Goal: Transaction & Acquisition: Book appointment/travel/reservation

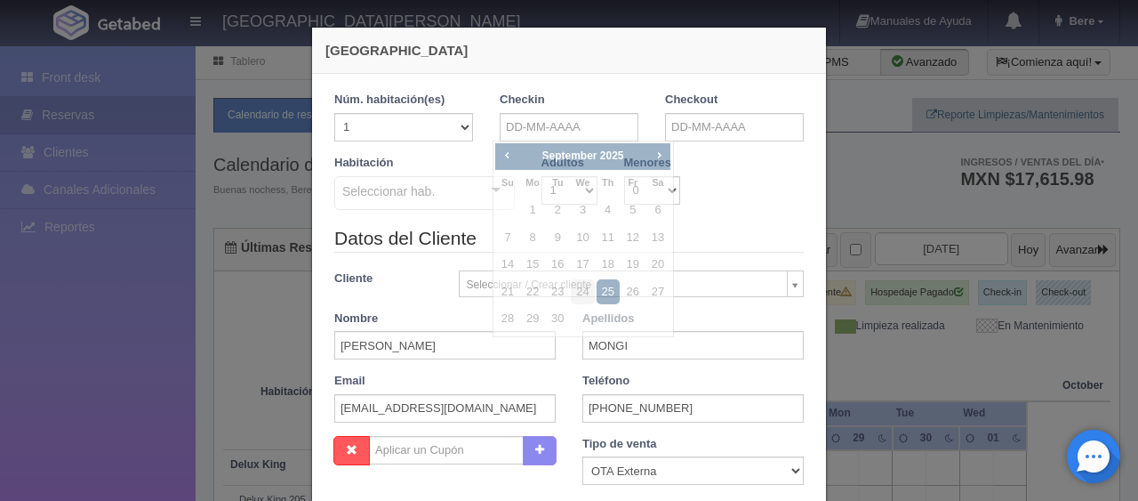
select select "extota"
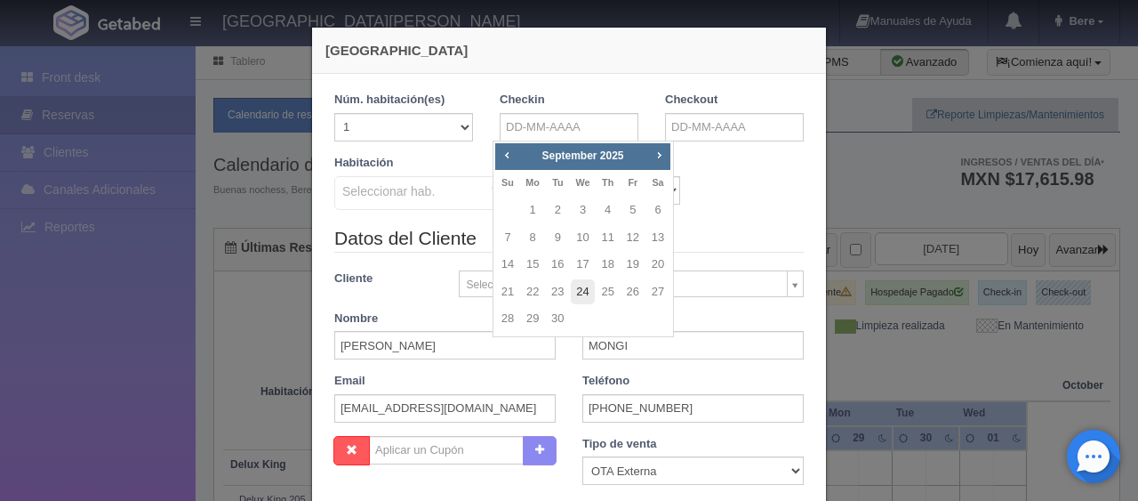
click at [588, 293] on link "24" at bounding box center [582, 292] width 23 height 26
type input "24-09-2025"
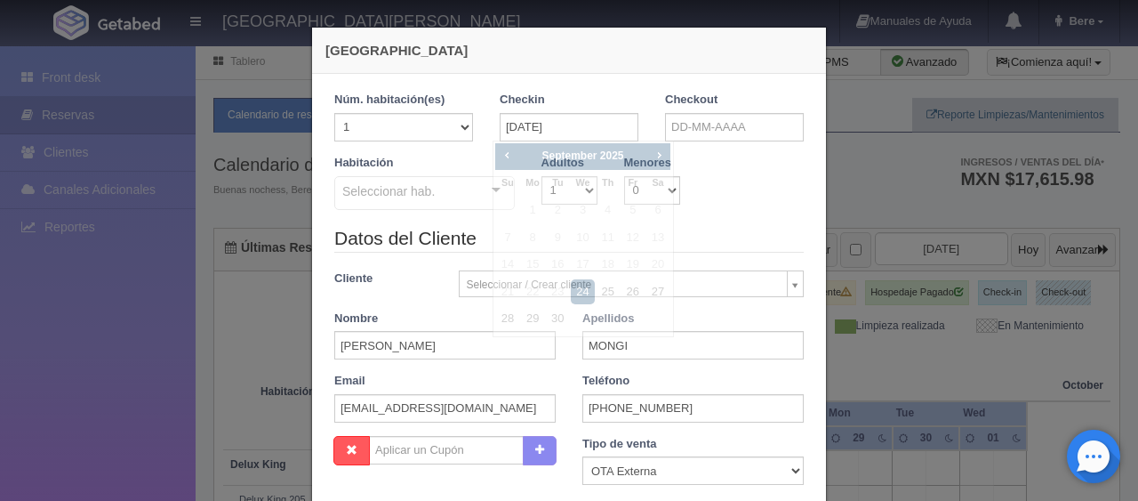
checkbox input "false"
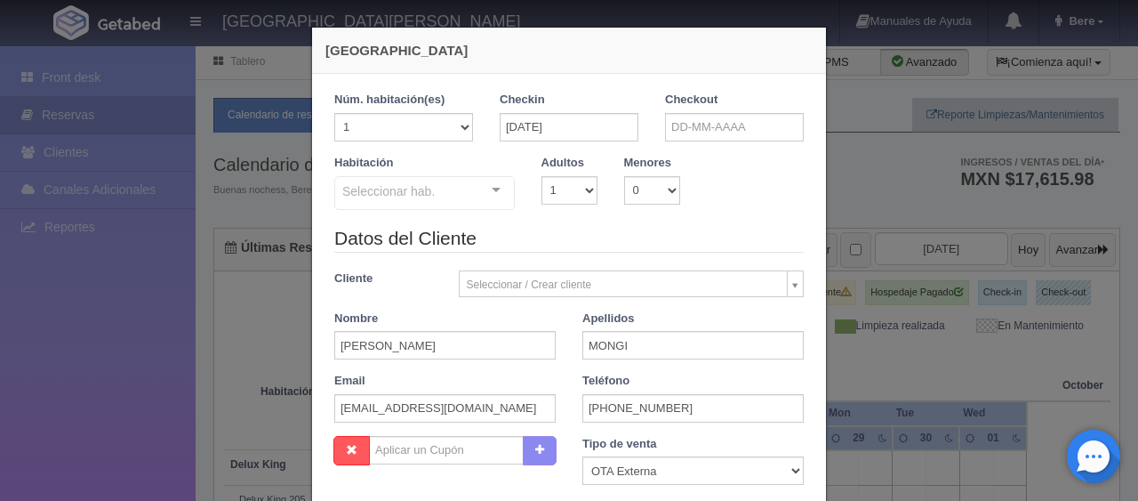
click at [457, 181] on div "Seleccionar hab." at bounding box center [424, 193] width 180 height 34
click at [423, 200] on div "Seleccionar hab." at bounding box center [424, 193] width 180 height 34
type input "e"
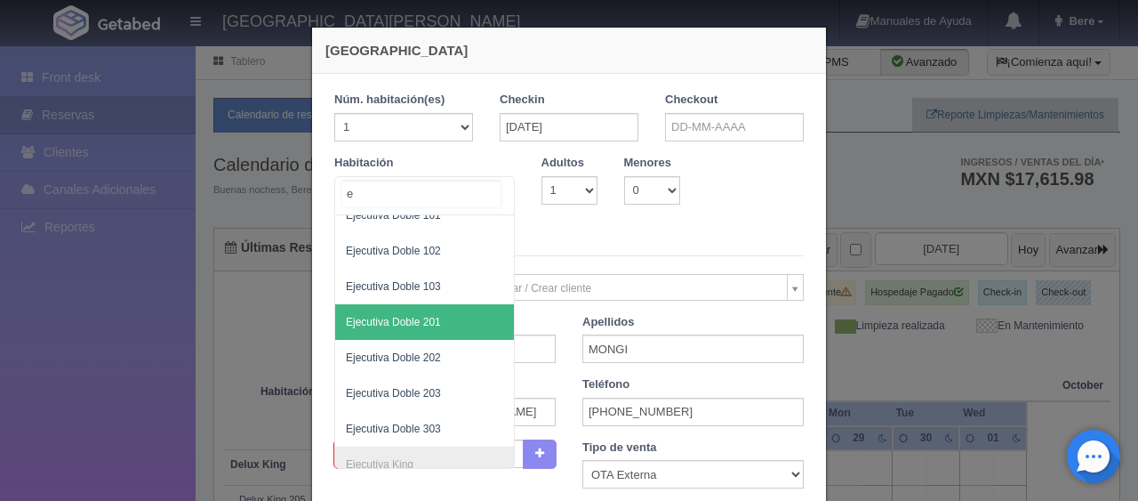
scroll to position [356, 0]
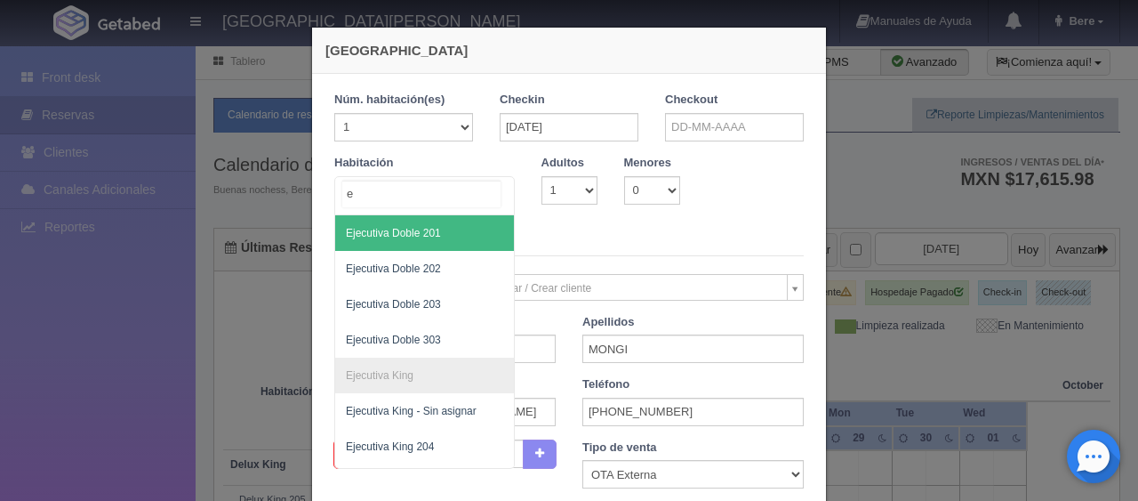
click at [450, 230] on span "Ejecutiva Doble 201" at bounding box center [484, 233] width 299 height 36
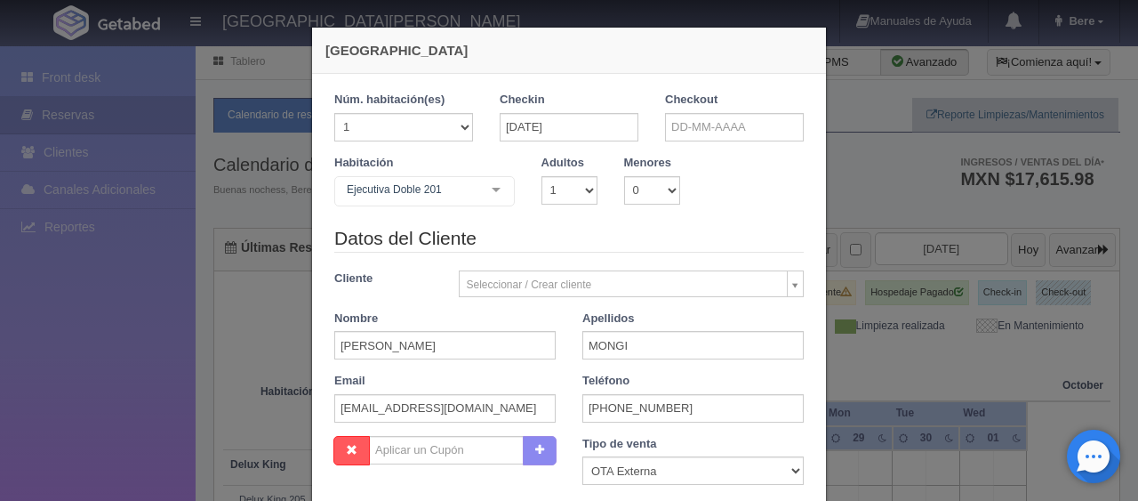
checkbox input "false"
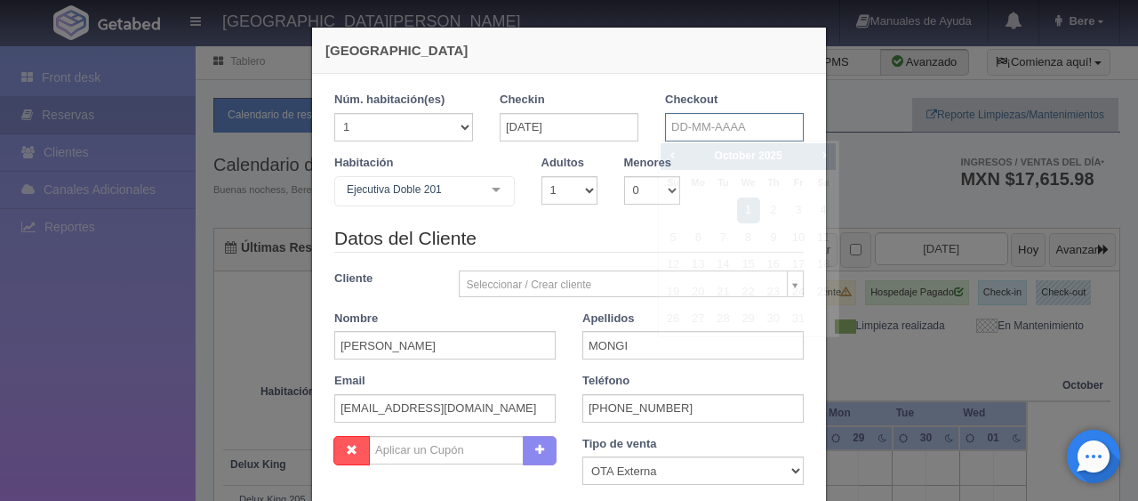
click at [758, 126] on input "text" at bounding box center [734, 127] width 139 height 28
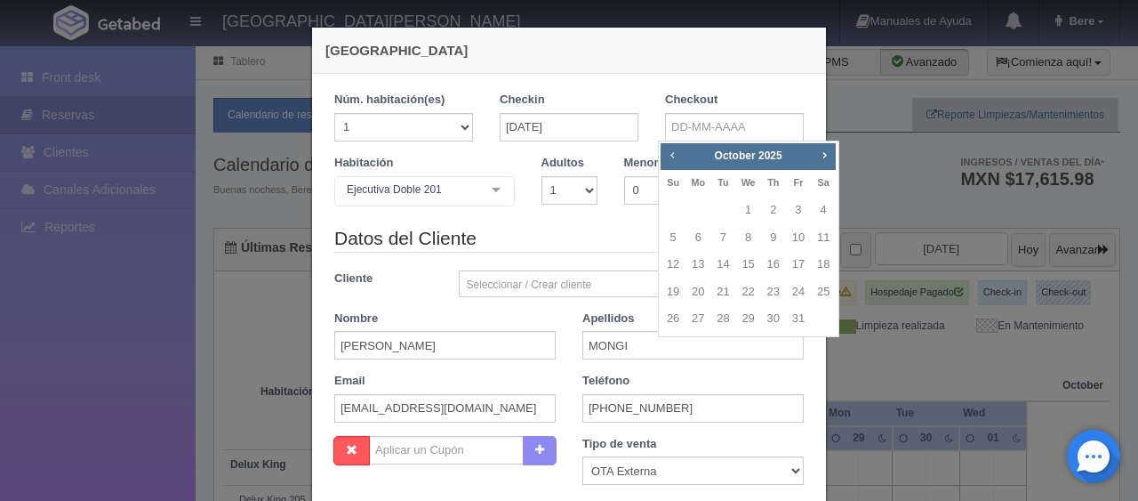
click at [669, 155] on span "Prev" at bounding box center [672, 155] width 14 height 14
click at [799, 284] on link "26" at bounding box center [798, 292] width 23 height 26
type input "[DATE]"
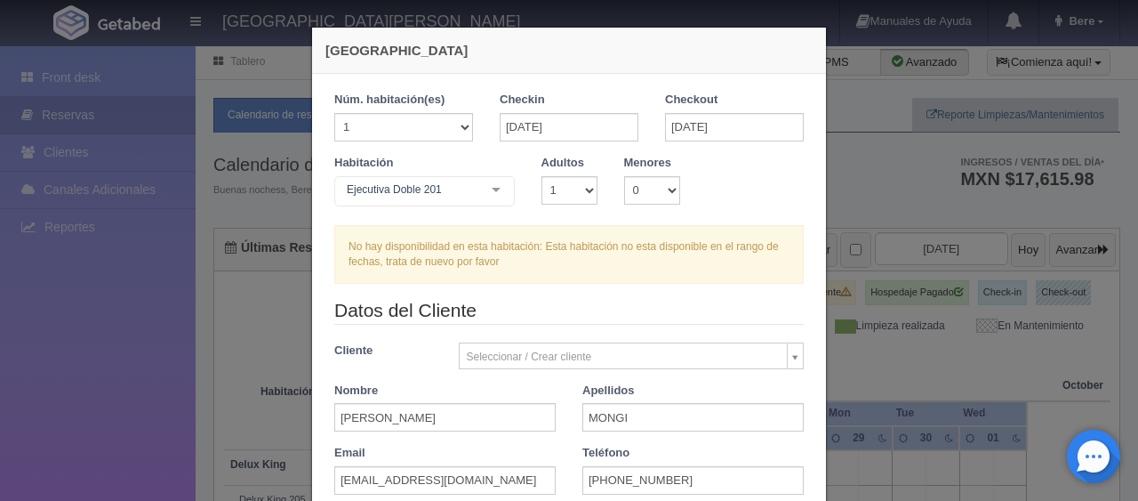
click at [376, 156] on label "Habitación" at bounding box center [363, 163] width 59 height 17
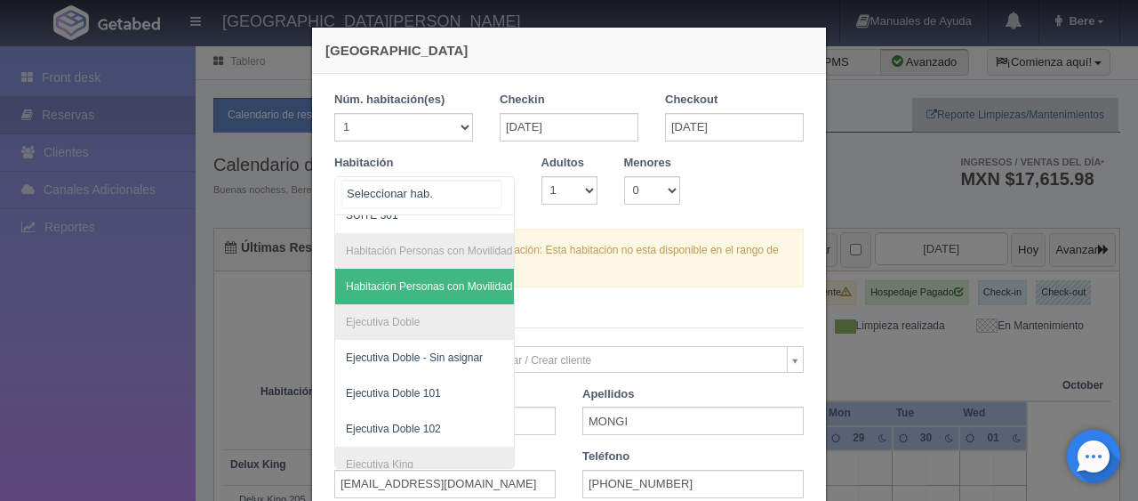
scroll to position [178, 0]
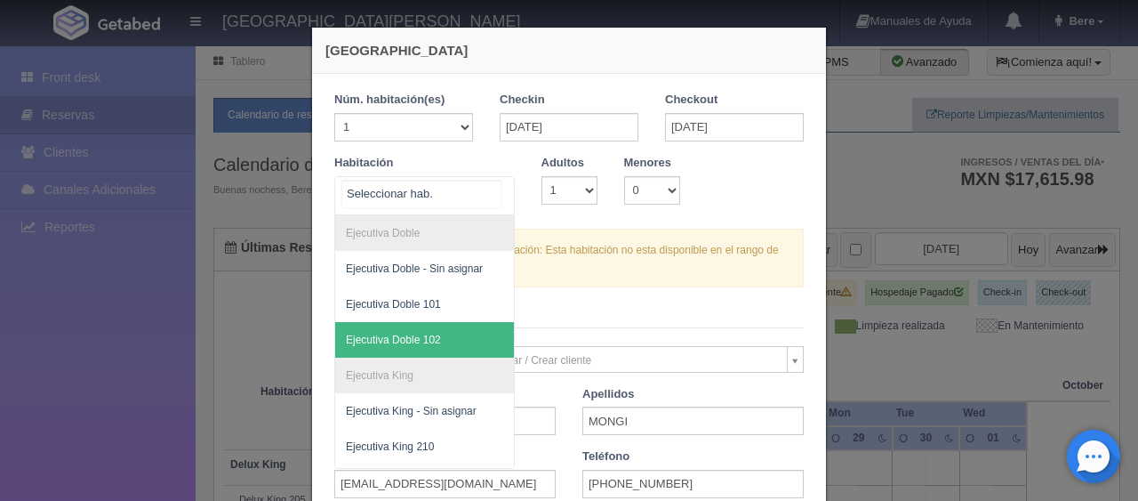
click at [451, 334] on span "Ejecutiva Doble 102" at bounding box center [484, 340] width 299 height 36
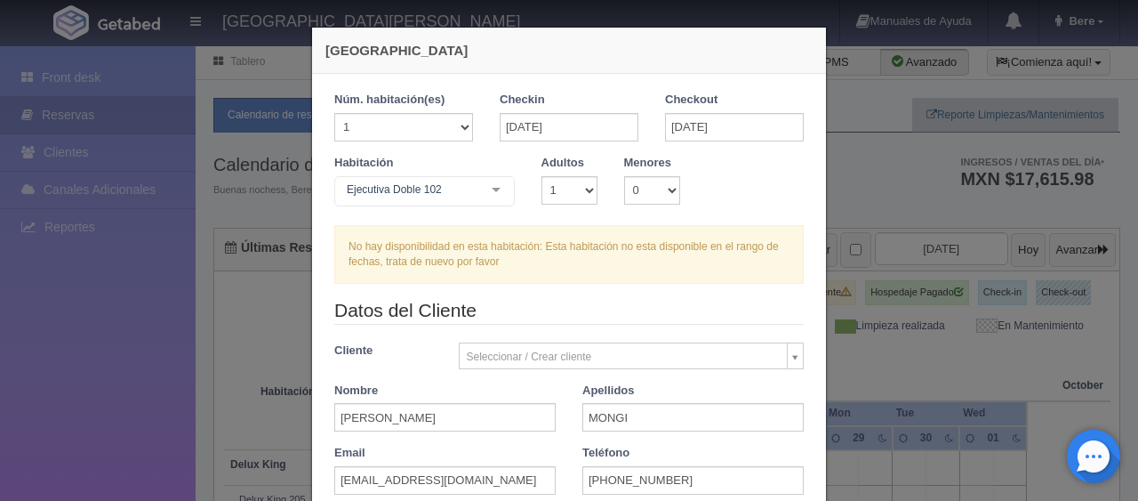
checkbox input "false"
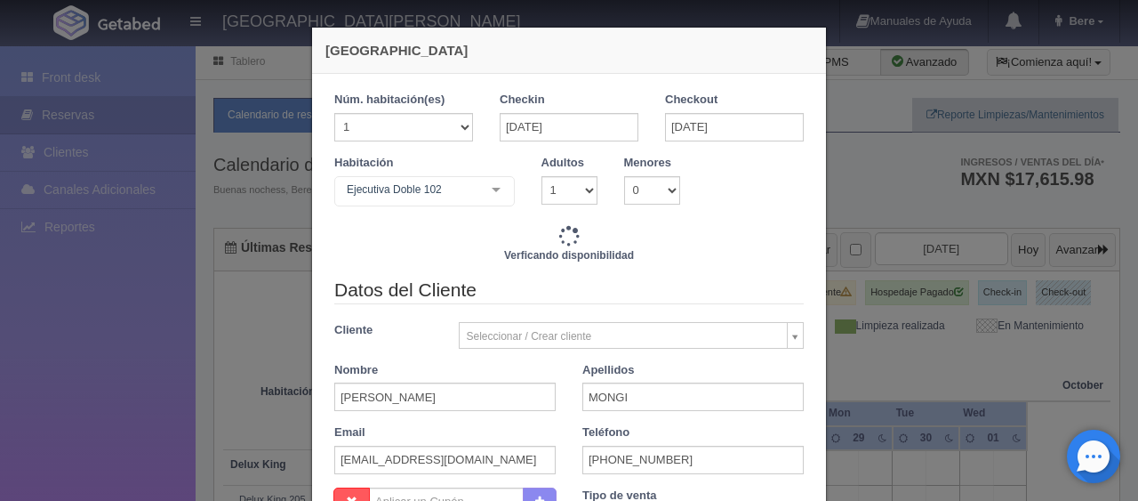
type input "2598.00"
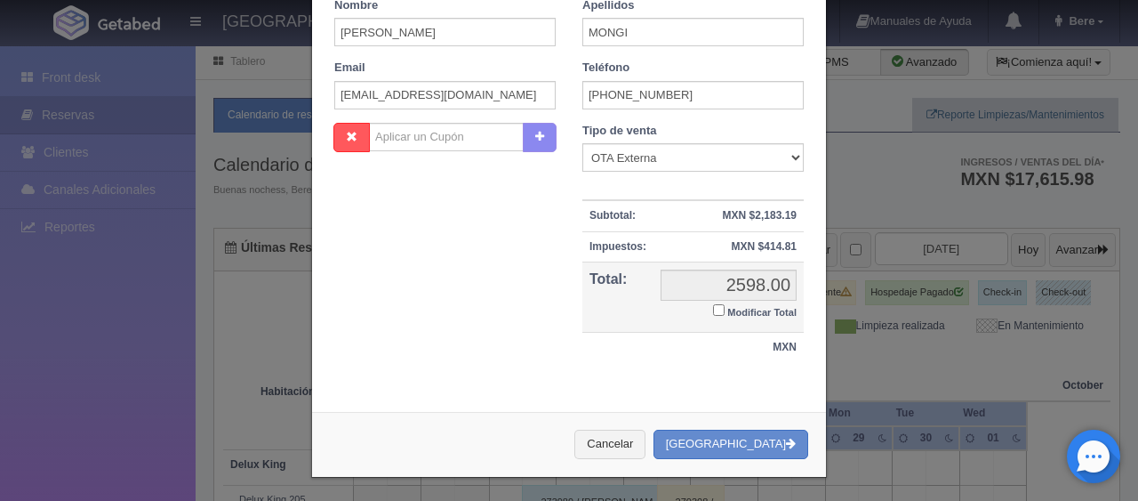
click at [736, 308] on small "Modificar Total" at bounding box center [761, 312] width 69 height 11
click at [725, 308] on input "Modificar Total" at bounding box center [719, 310] width 12 height 12
checkbox input "true"
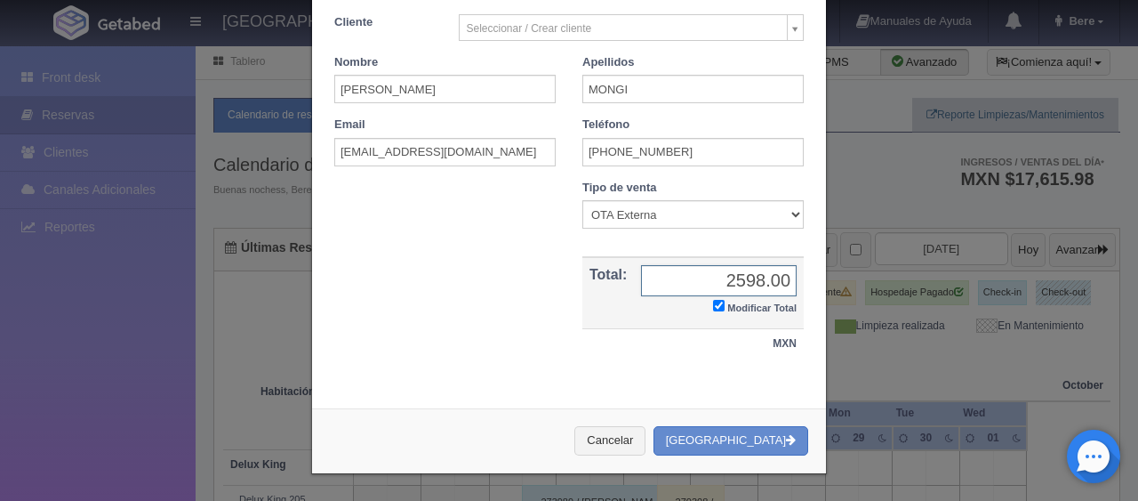
scroll to position [309, 0]
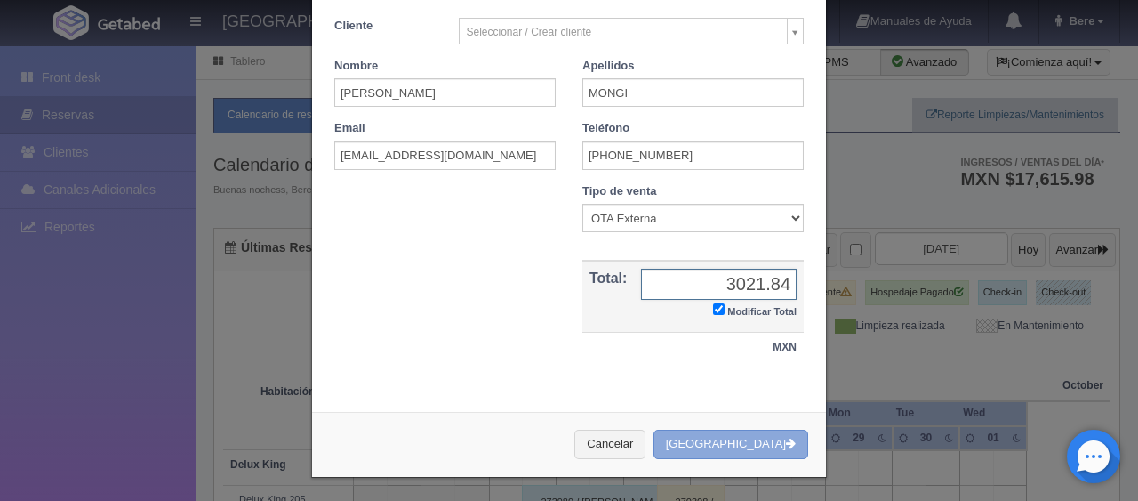
type input "3021.84"
click at [766, 448] on button "Crear Reserva" at bounding box center [730, 443] width 155 height 29
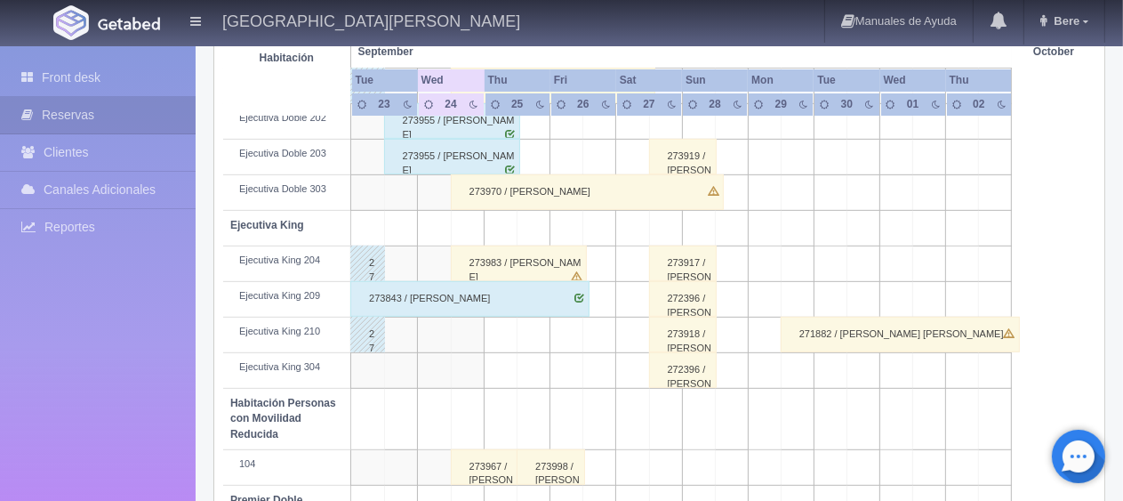
scroll to position [503, 0]
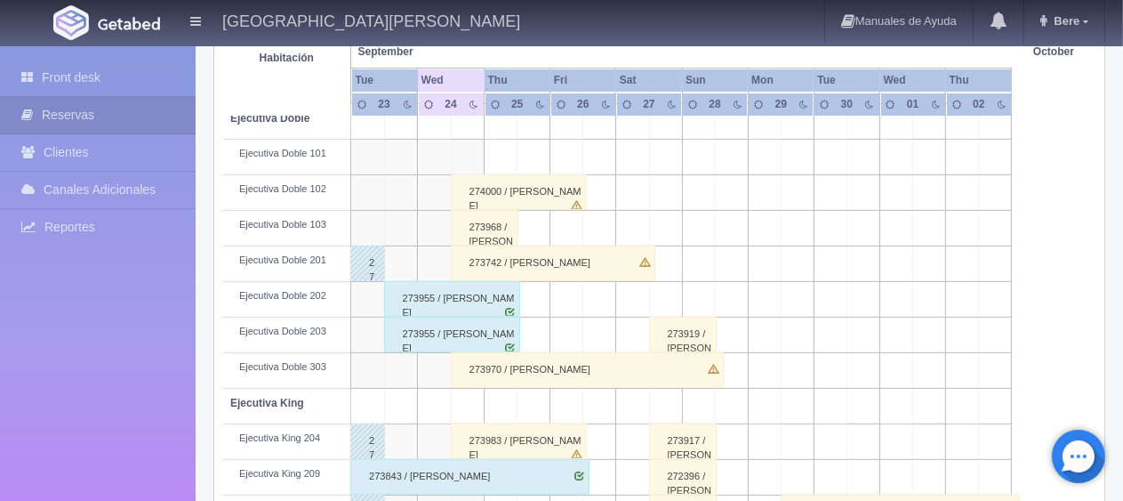
click at [533, 186] on div "274000 / [PERSON_NAME]" at bounding box center [519, 192] width 137 height 36
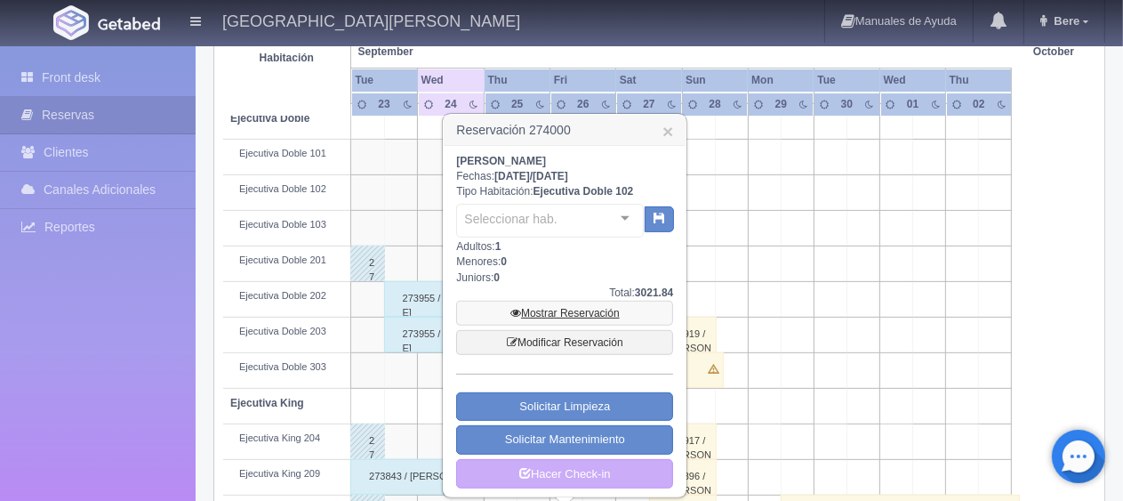
drag, startPoint x: 584, startPoint y: 312, endPoint x: 594, endPoint y: 295, distance: 19.5
click at [584, 313] on link "Mostrar Reservación" at bounding box center [564, 313] width 217 height 25
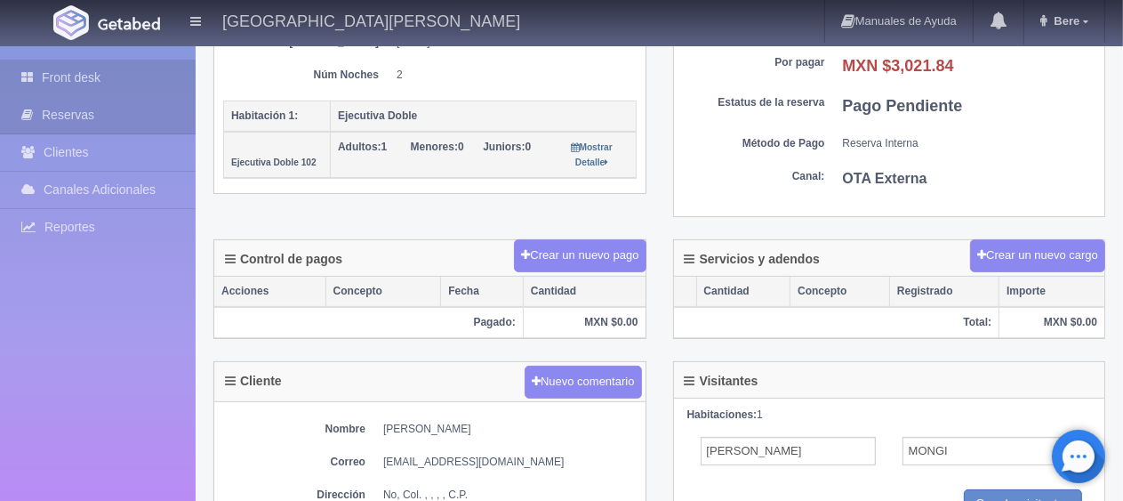
scroll to position [89, 0]
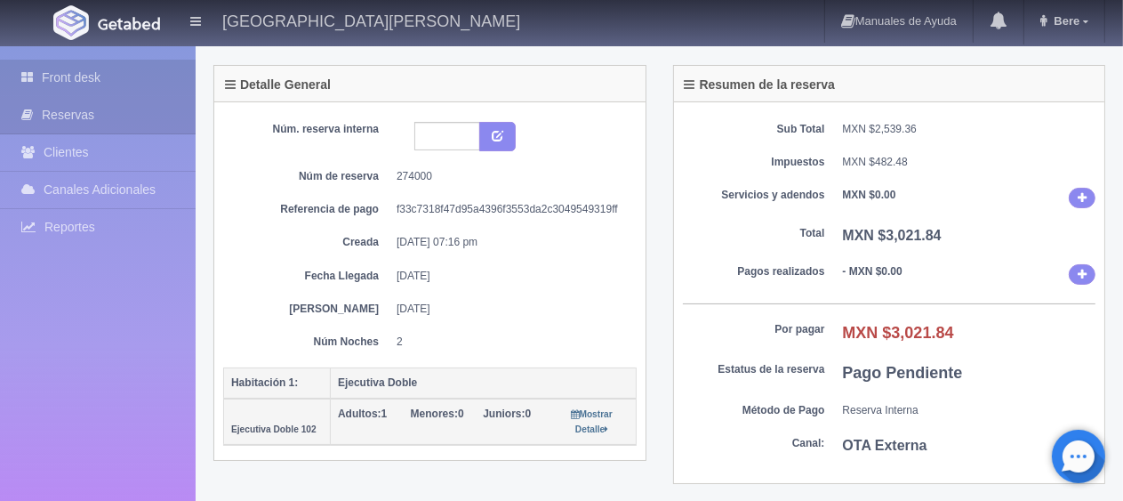
click at [83, 69] on link "Front desk" at bounding box center [98, 78] width 196 height 36
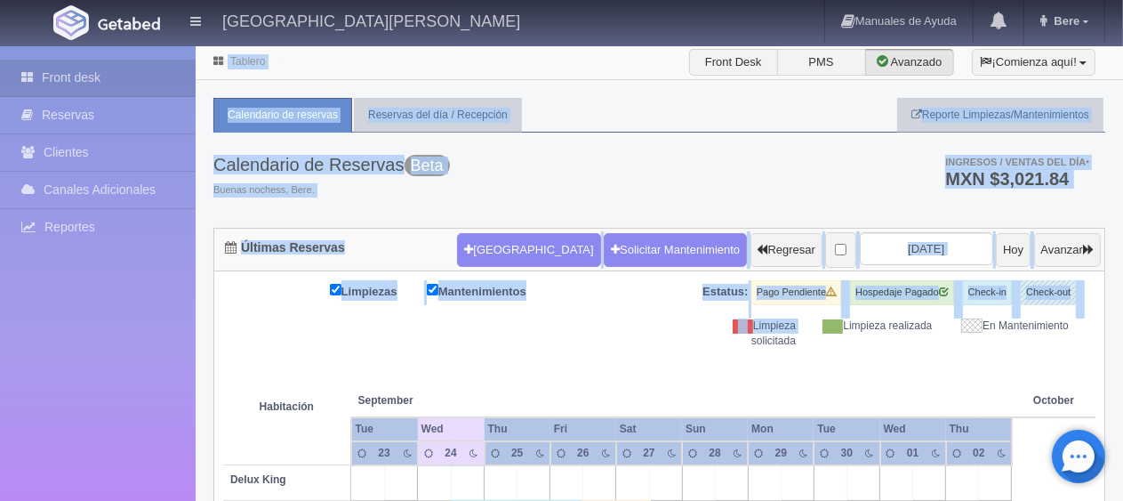
drag, startPoint x: 660, startPoint y: 336, endPoint x: 16, endPoint y: 284, distance: 645.8
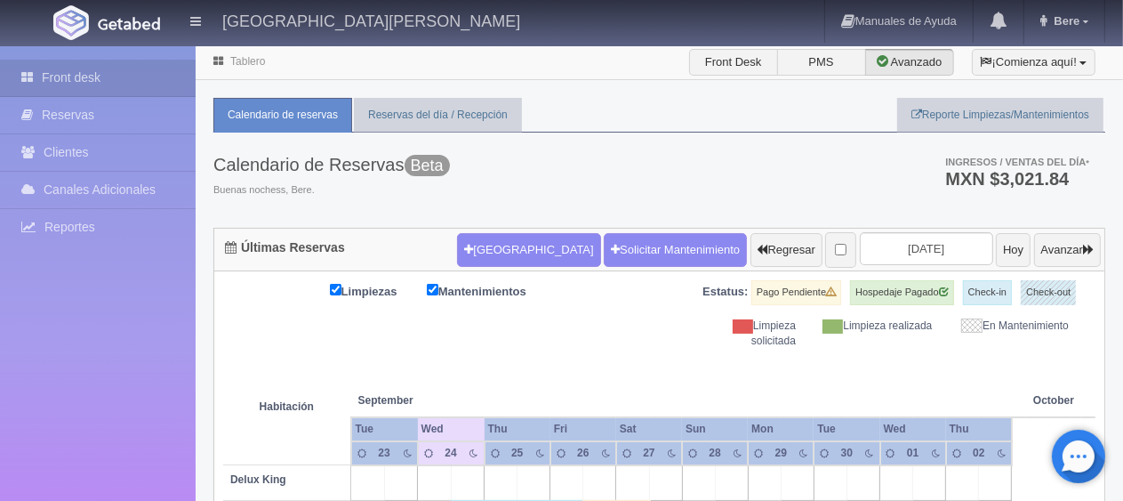
click at [600, 401] on th at bounding box center [632, 383] width 99 height 68
click at [625, 370] on th at bounding box center [632, 383] width 99 height 68
click at [615, 307] on div "Limpiezas Mantenimientos Estatus: Pago Pendiente Hospedaje Pagado Check-in Chec…" at bounding box center [659, 314] width 872 height 68
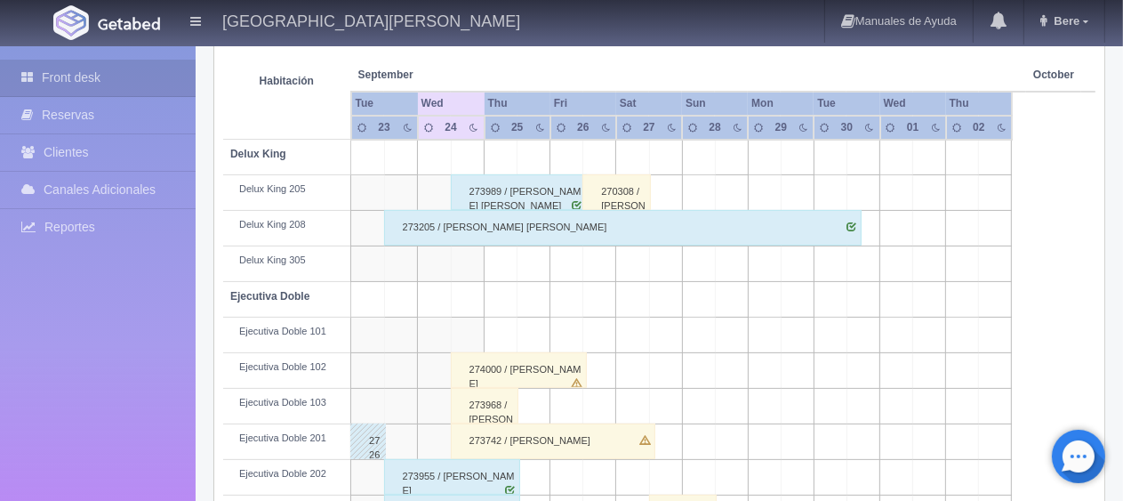
scroll to position [770, 0]
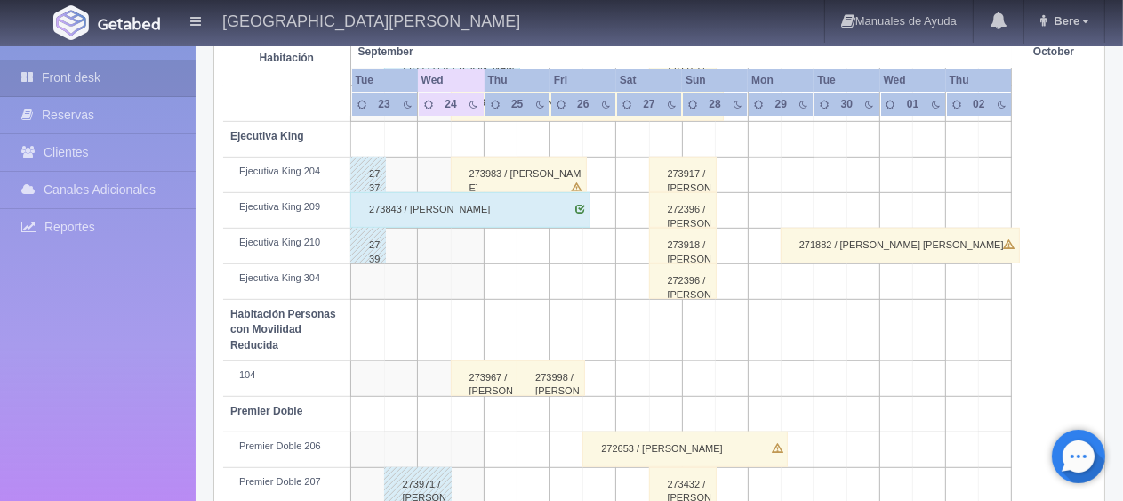
click at [536, 179] on div "273983 / [PERSON_NAME]" at bounding box center [519, 174] width 137 height 36
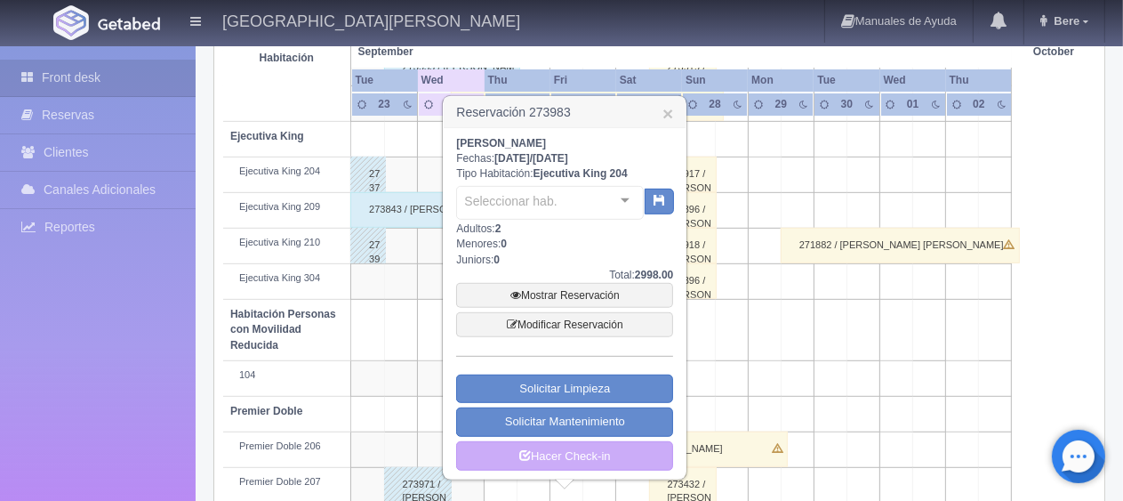
scroll to position [859, 0]
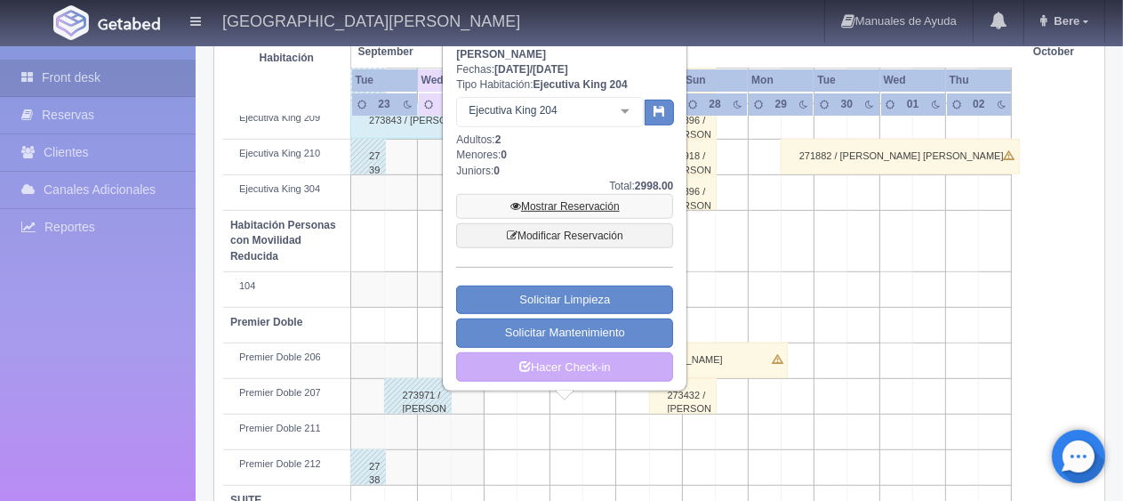
click at [590, 197] on link "Mostrar Reservación" at bounding box center [564, 206] width 217 height 25
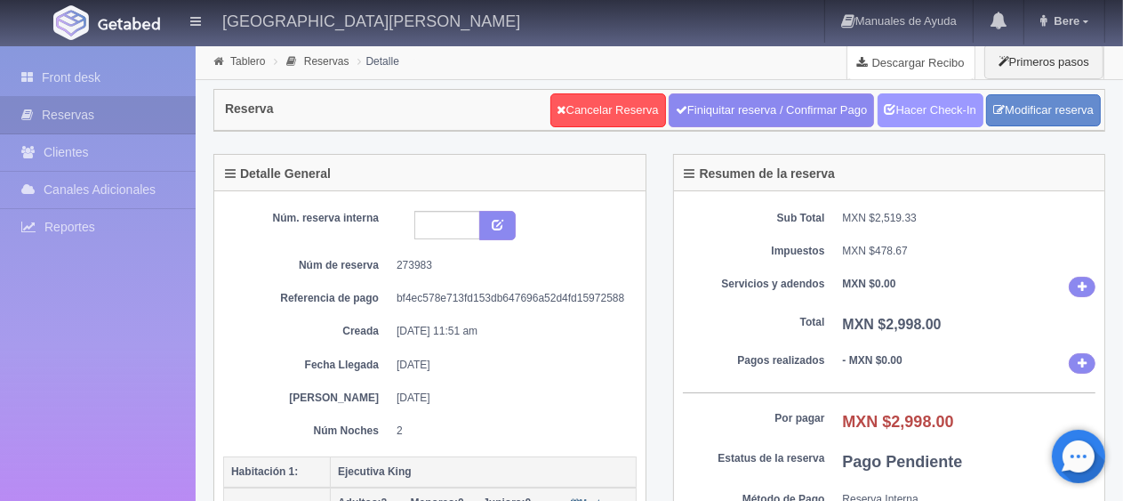
drag, startPoint x: 934, startPoint y: 119, endPoint x: 864, endPoint y: 58, distance: 93.3
click at [935, 119] on link "Hacer Check-In" at bounding box center [931, 110] width 106 height 34
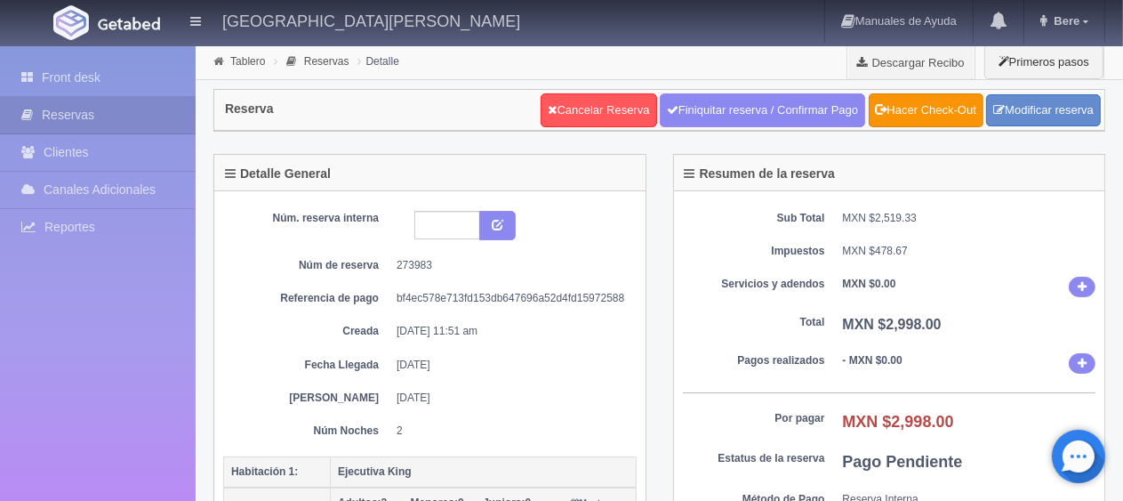
click at [512, 347] on div "Núm. reserva interna Núm de reserva 273983 Referencia de pago bf4ec578e713fd153…" at bounding box center [429, 325] width 413 height 228
click at [508, 317] on div "Núm. reserva interna Núm de reserva 273983 Referencia de pago bf4ec578e713fd153…" at bounding box center [429, 325] width 413 height 228
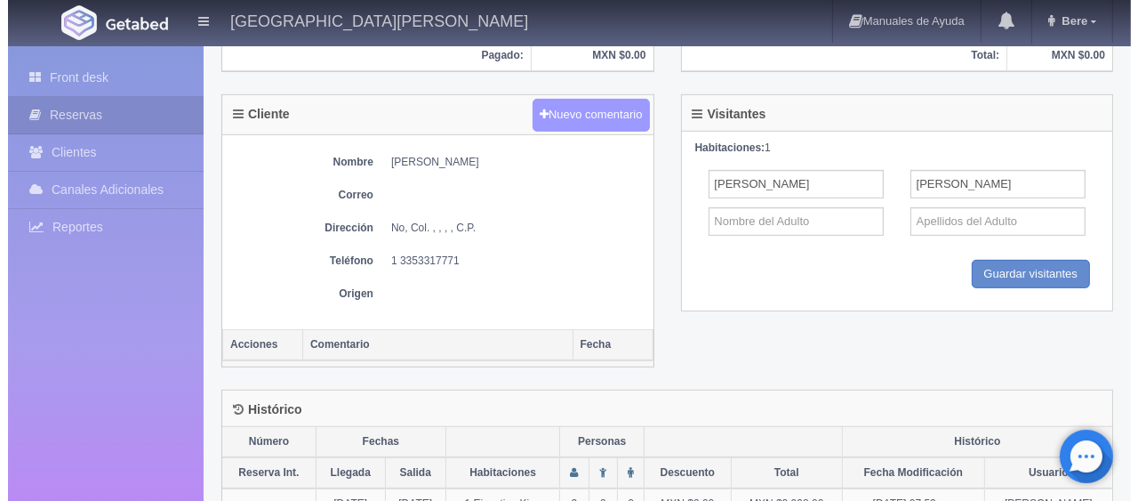
scroll to position [356, 0]
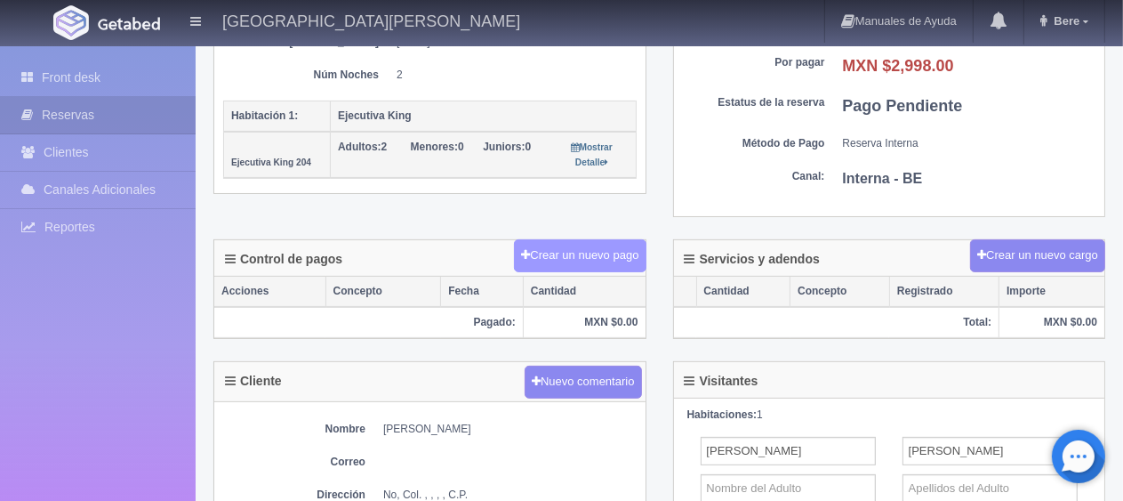
click at [603, 251] on button "Crear un nuevo pago" at bounding box center [580, 255] width 132 height 33
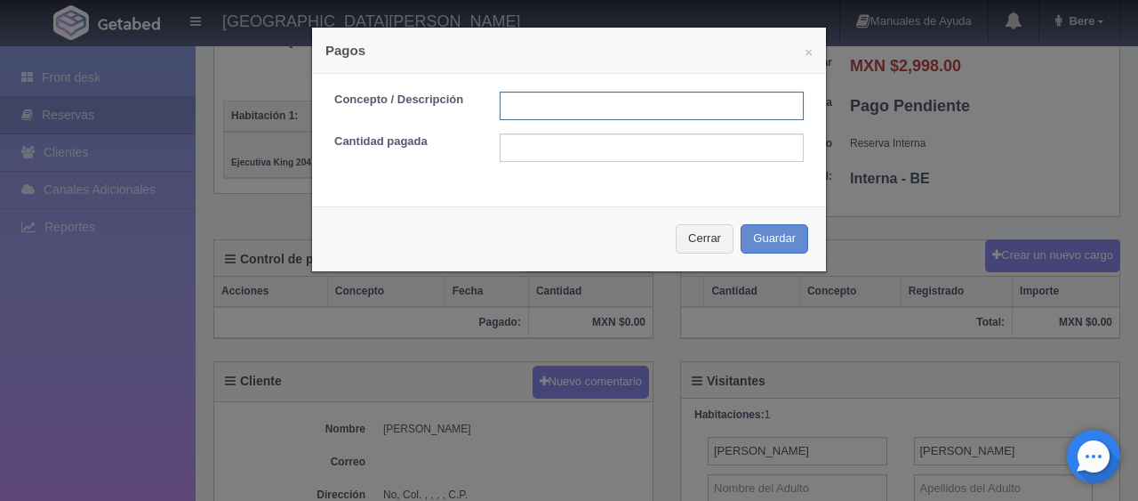
click at [679, 108] on input "text" at bounding box center [652, 106] width 304 height 28
type input "Total Tarjeta"
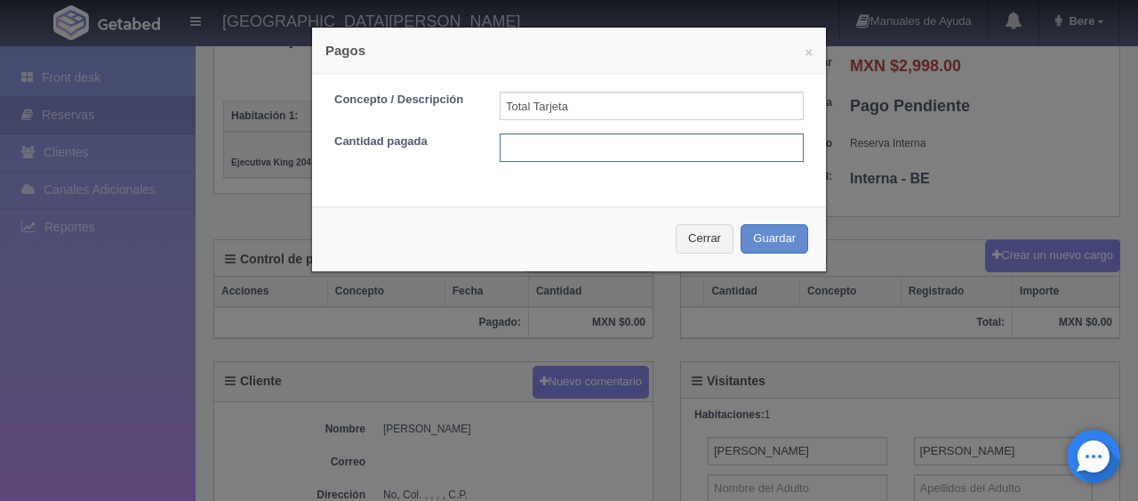
click at [636, 153] on input "text" at bounding box center [652, 147] width 304 height 28
type input "2998"
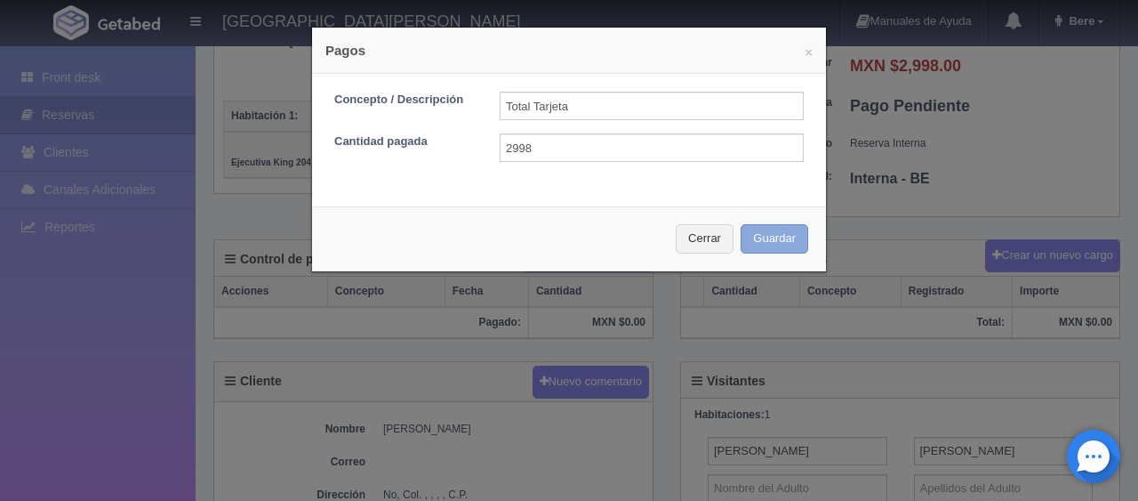
click at [741, 224] on button "Guardar" at bounding box center [775, 238] width 68 height 29
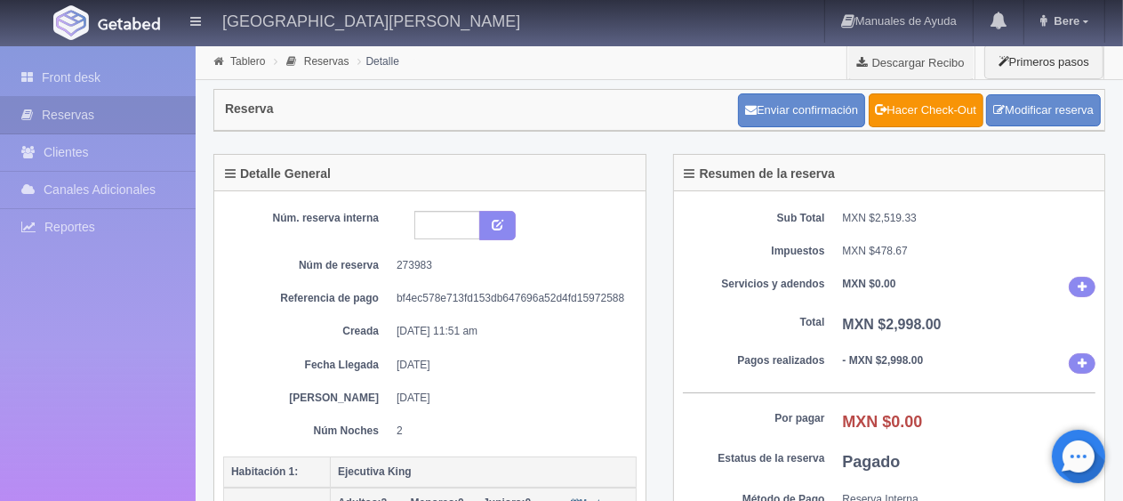
click at [815, 308] on div "Sub Total MXN $2,519.33 Impuestos MXN $478.67 Servicios y adendos MXN $0.00 Tot…" at bounding box center [889, 381] width 431 height 381
click at [147, 79] on link "Front desk" at bounding box center [98, 78] width 196 height 36
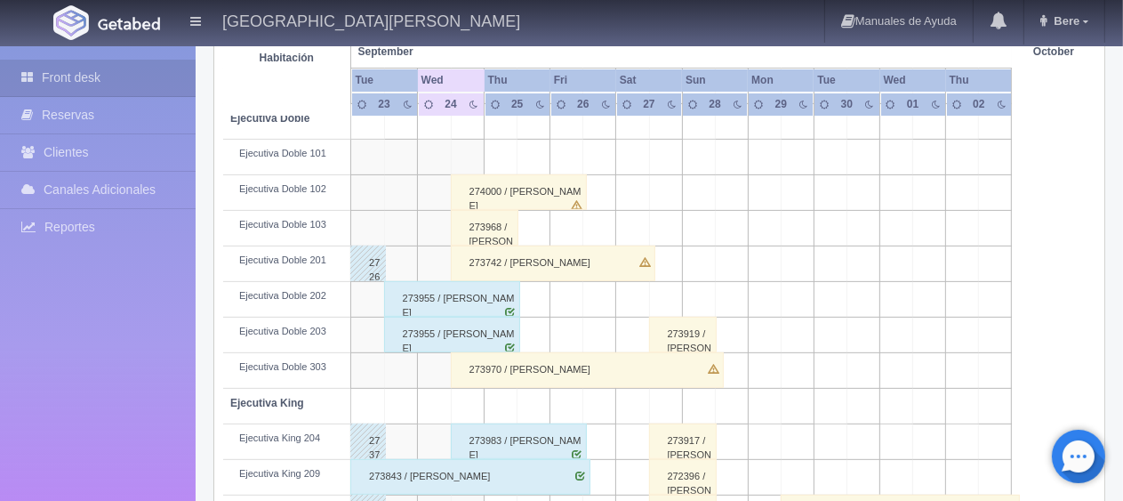
scroll to position [414, 0]
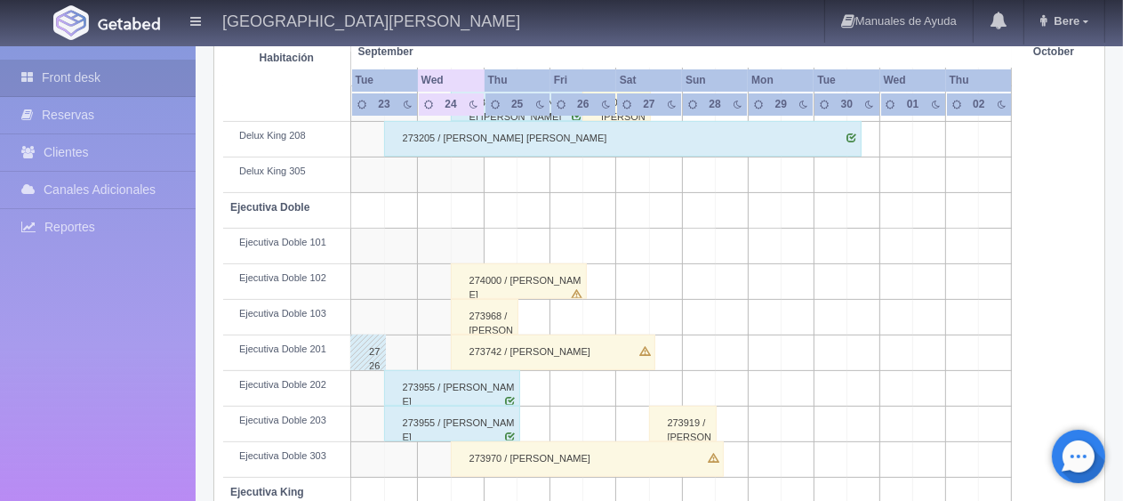
click at [530, 283] on div "274000 / MAURO MONGI" at bounding box center [519, 281] width 137 height 36
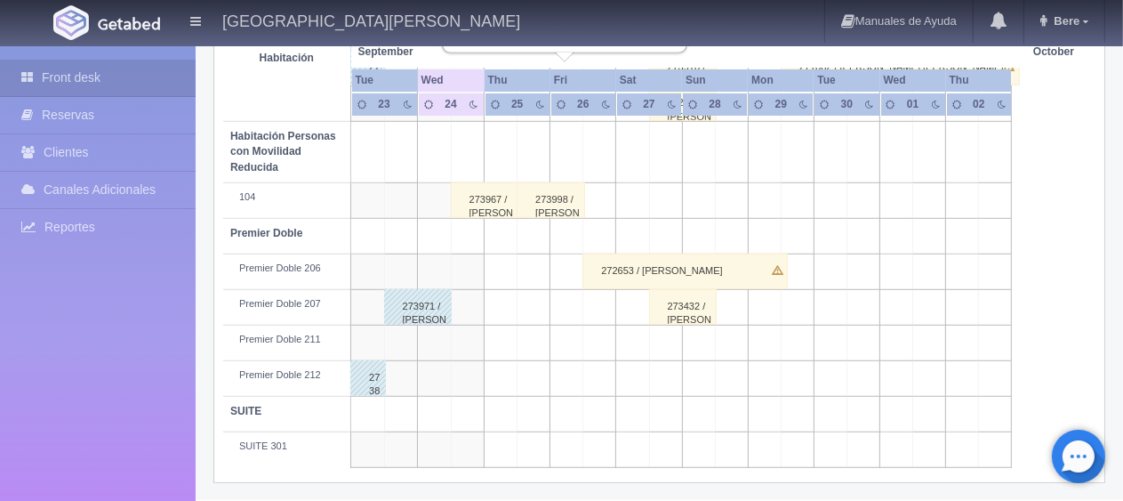
scroll to position [325, 0]
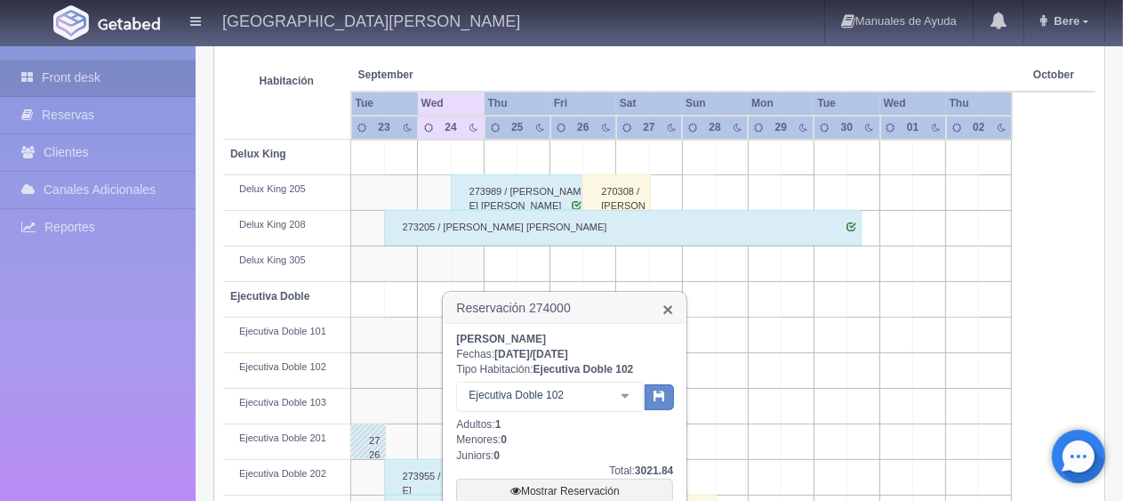
click at [663, 309] on link "×" at bounding box center [667, 309] width 11 height 19
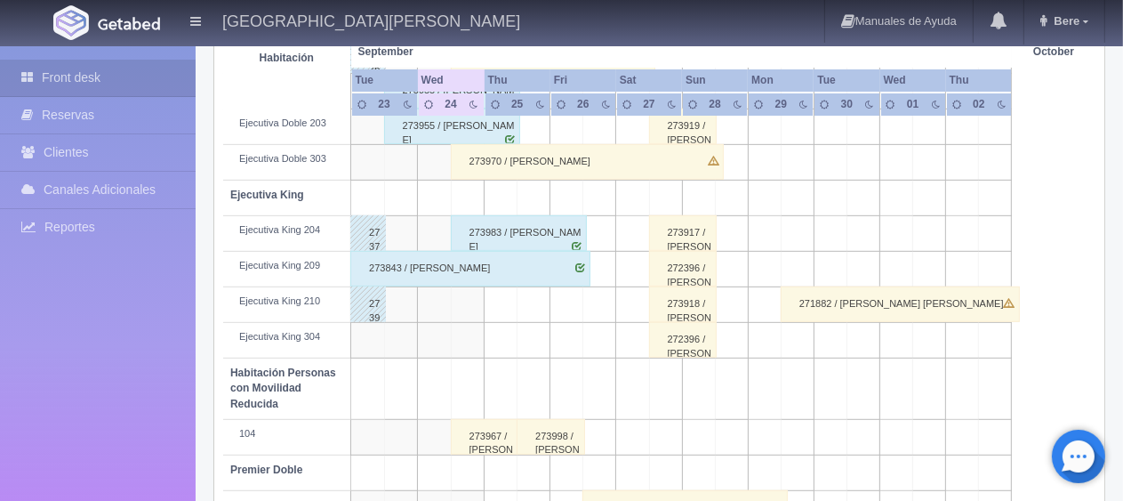
scroll to position [356, 0]
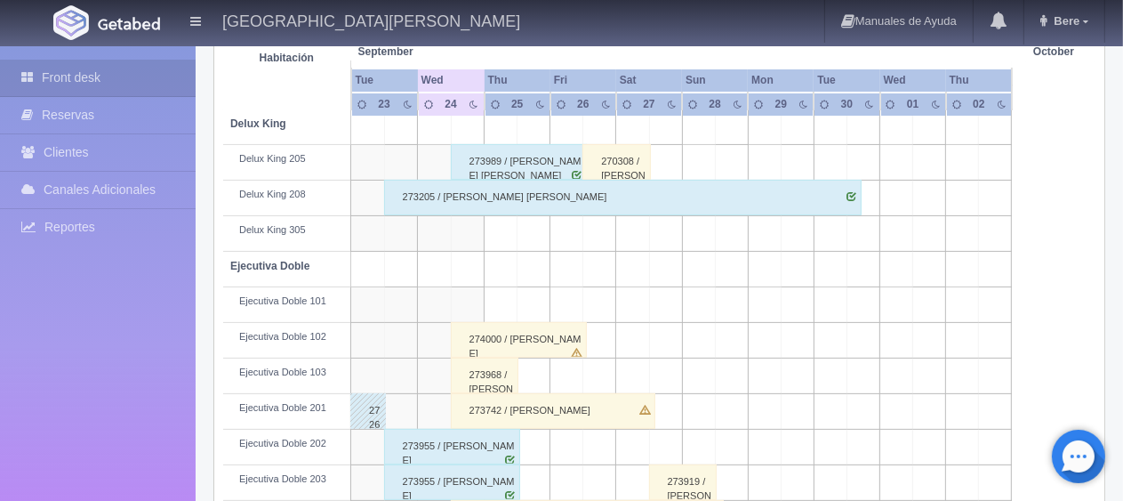
click at [516, 341] on div "274000 / [PERSON_NAME]" at bounding box center [519, 340] width 137 height 36
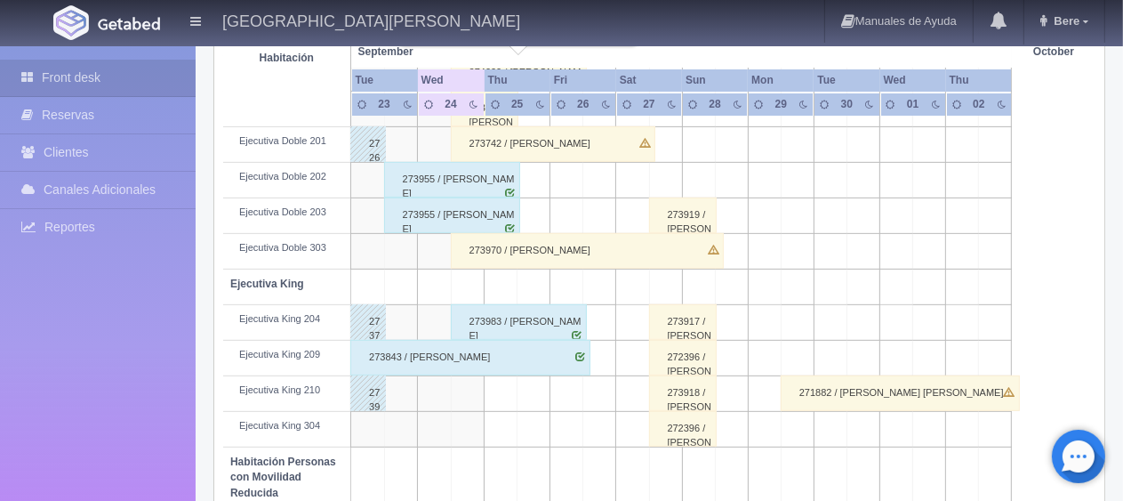
scroll to position [89, 0]
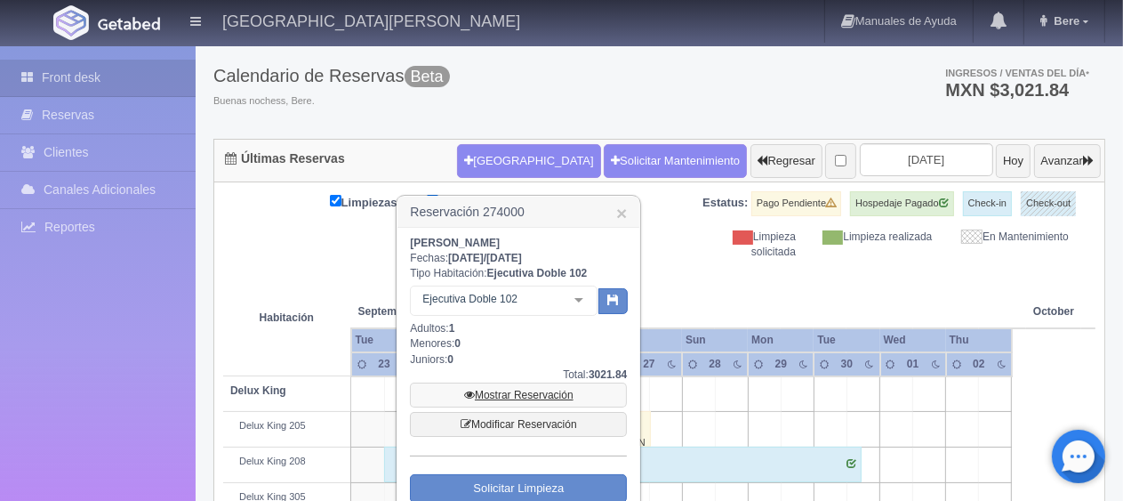
click at [537, 389] on link "Mostrar Reservación" at bounding box center [518, 394] width 217 height 25
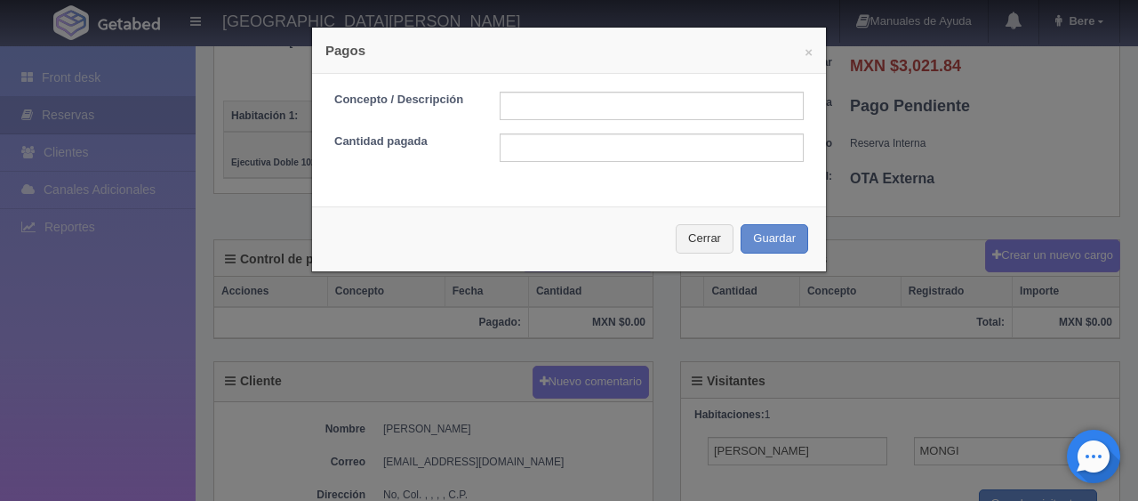
scroll to position [356, 0]
click at [538, 105] on input "text" at bounding box center [652, 106] width 304 height 28
type input "Total Tarjeta"
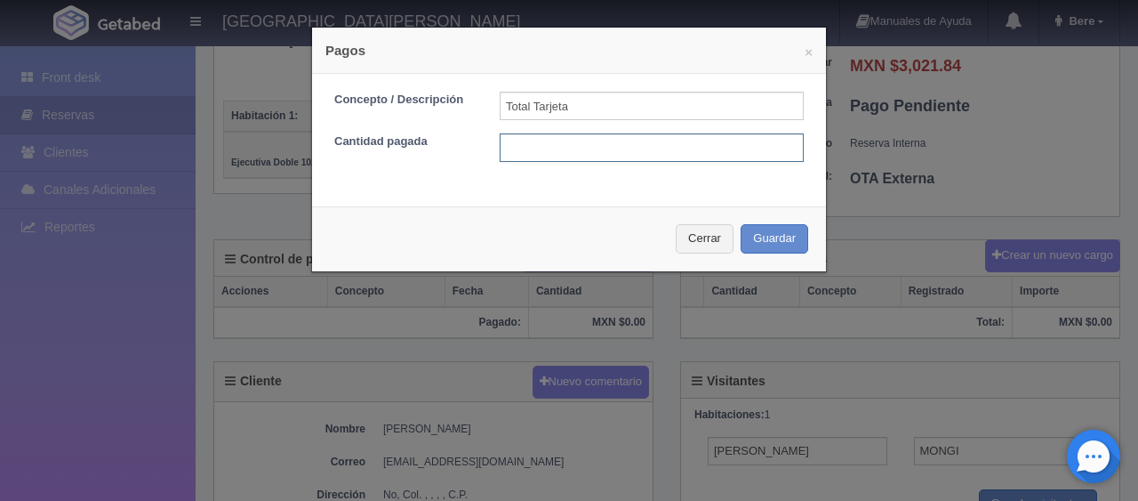
click at [654, 149] on input "text" at bounding box center [652, 147] width 304 height 28
type input "3021.84"
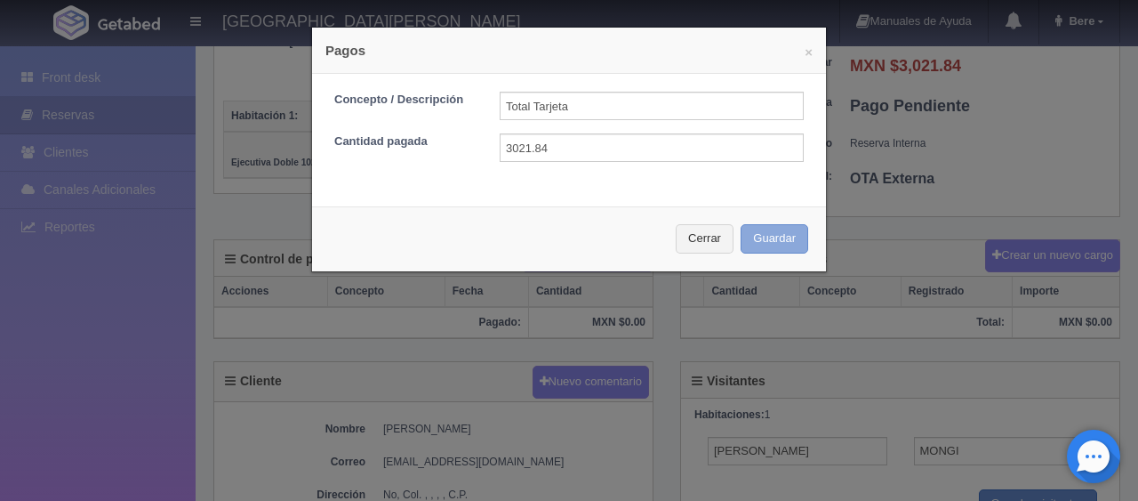
click at [741, 224] on button "Guardar" at bounding box center [775, 238] width 68 height 29
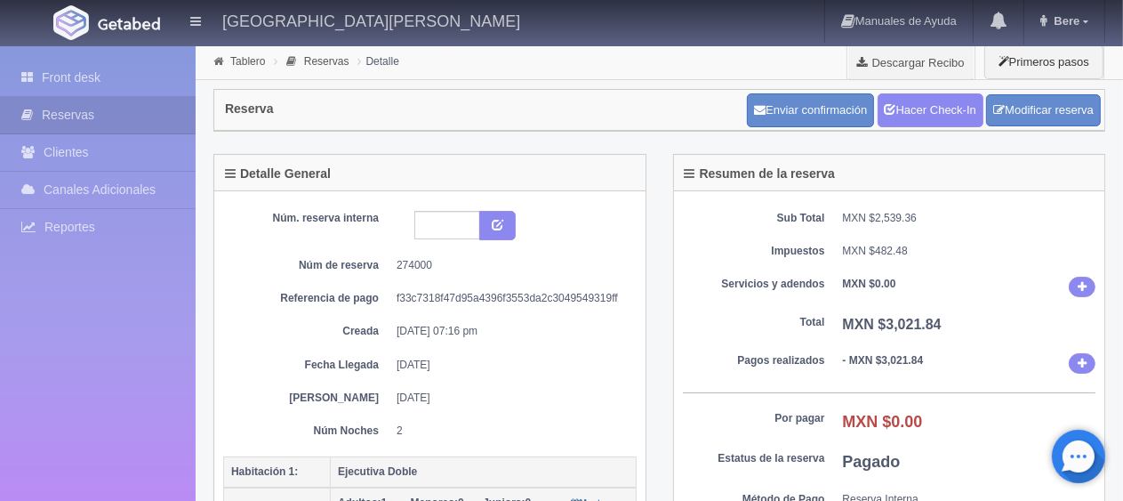
click at [914, 201] on div "Sub Total MXN $2,539.36 Impuestos MXN $482.48 Servicios y adendos MXN $0.00 Tot…" at bounding box center [889, 381] width 431 height 381
click at [946, 116] on link "Hacer Check-In" at bounding box center [931, 110] width 106 height 34
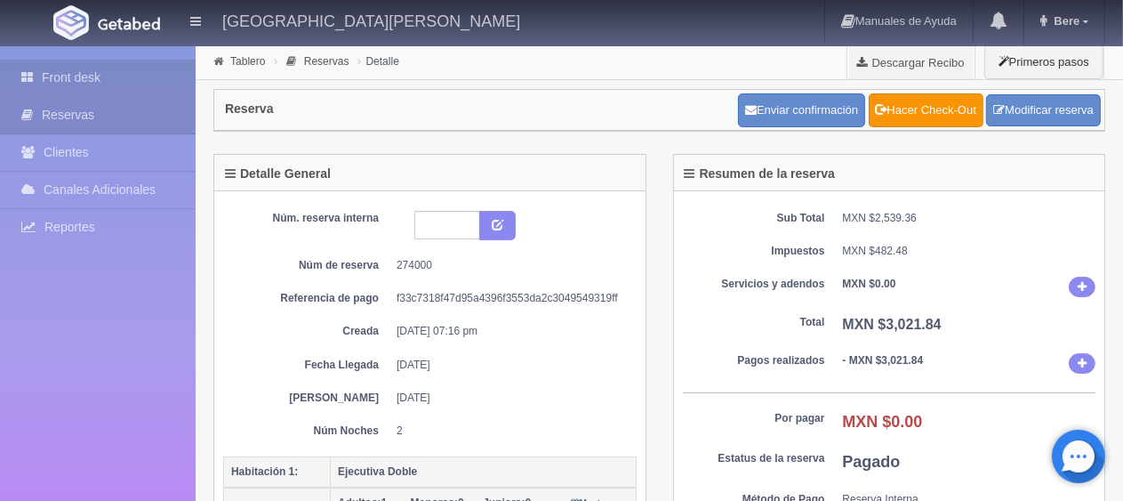
click at [164, 77] on link "Front desk" at bounding box center [98, 78] width 196 height 36
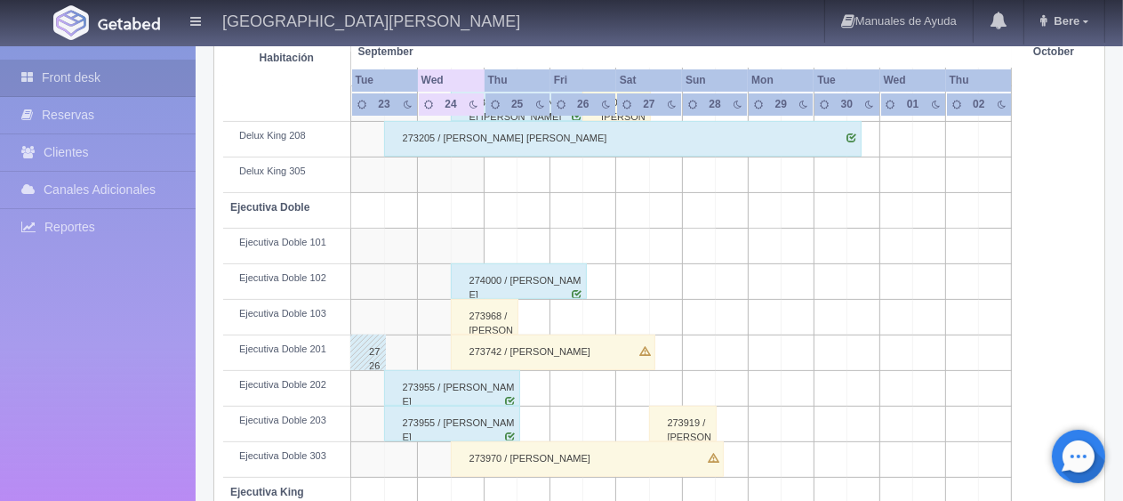
scroll to position [503, 0]
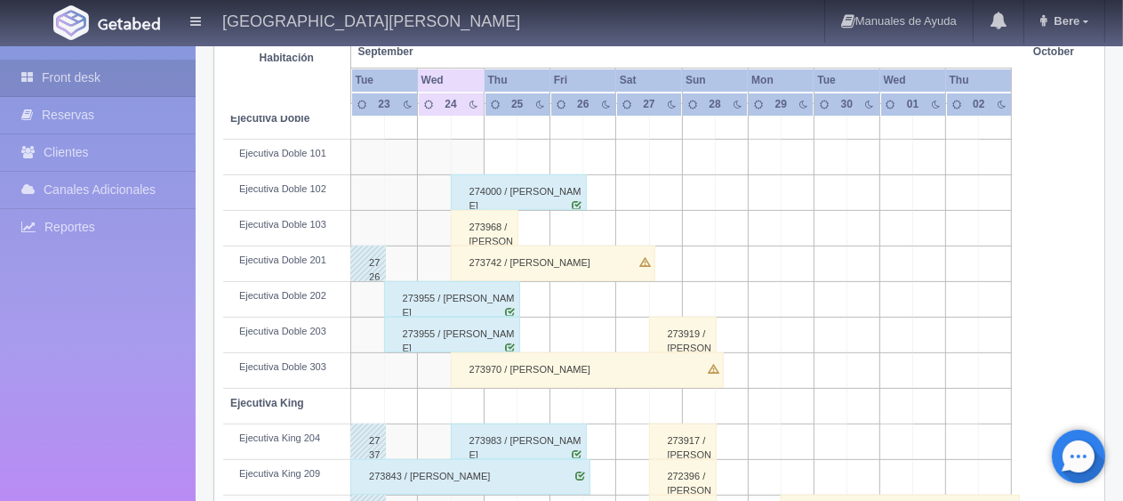
click at [526, 261] on div "273742 / Alejandro Sosa Ascencio" at bounding box center [553, 263] width 204 height 36
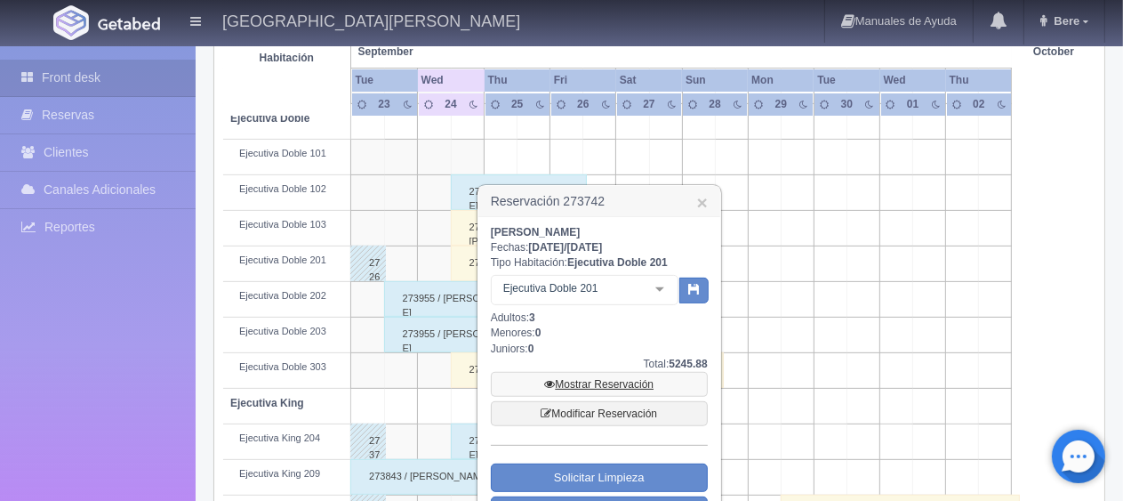
click at [593, 389] on link "Mostrar Reservación" at bounding box center [599, 384] width 217 height 25
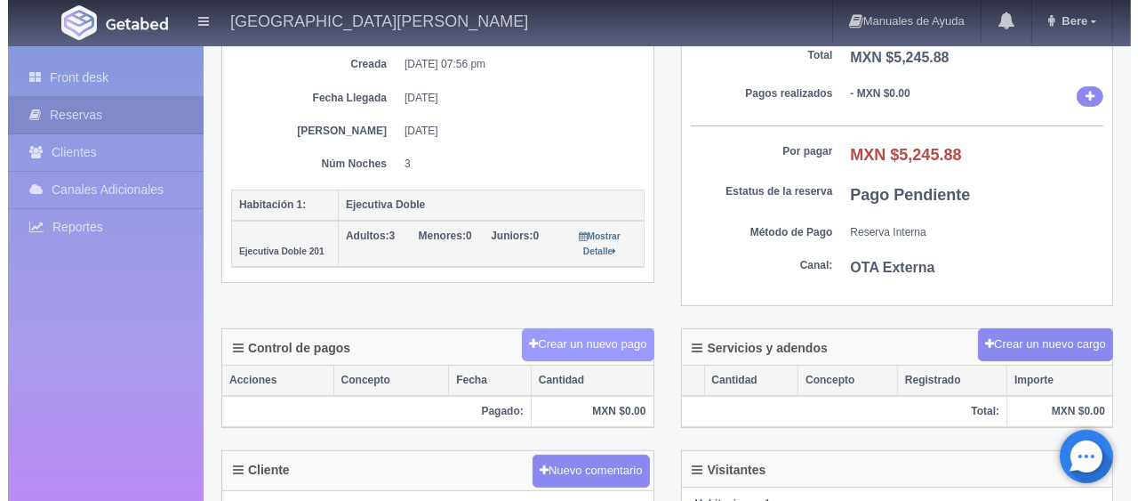
scroll to position [267, 0]
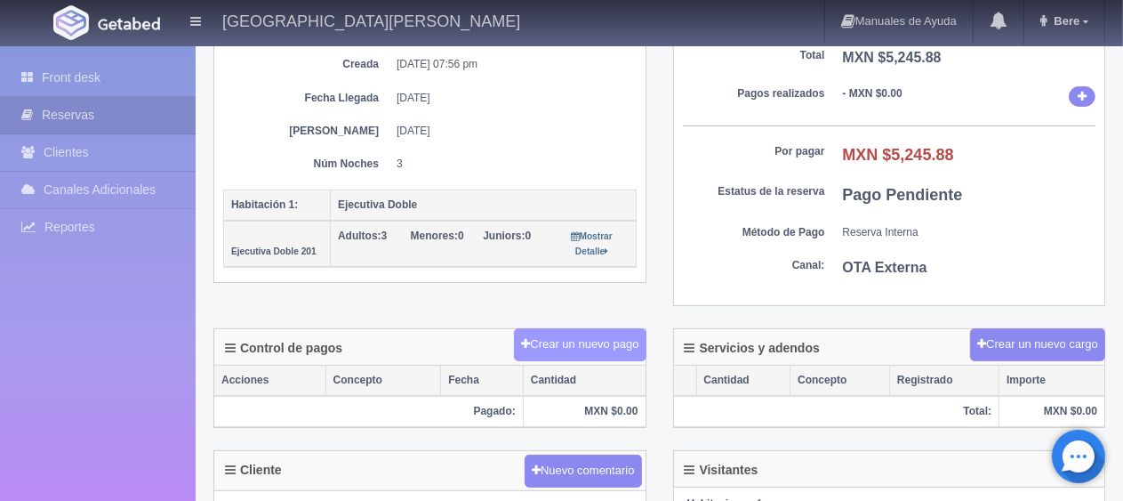
click at [526, 338] on icon at bounding box center [525, 344] width 9 height 12
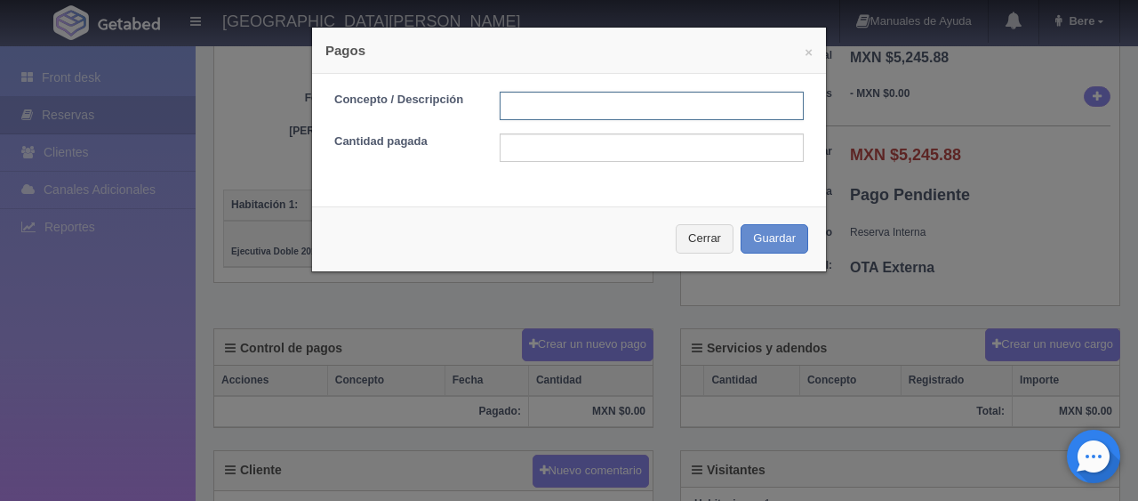
click at [653, 100] on input "text" at bounding box center [652, 106] width 304 height 28
type input "pago 2 noches en efectivo"
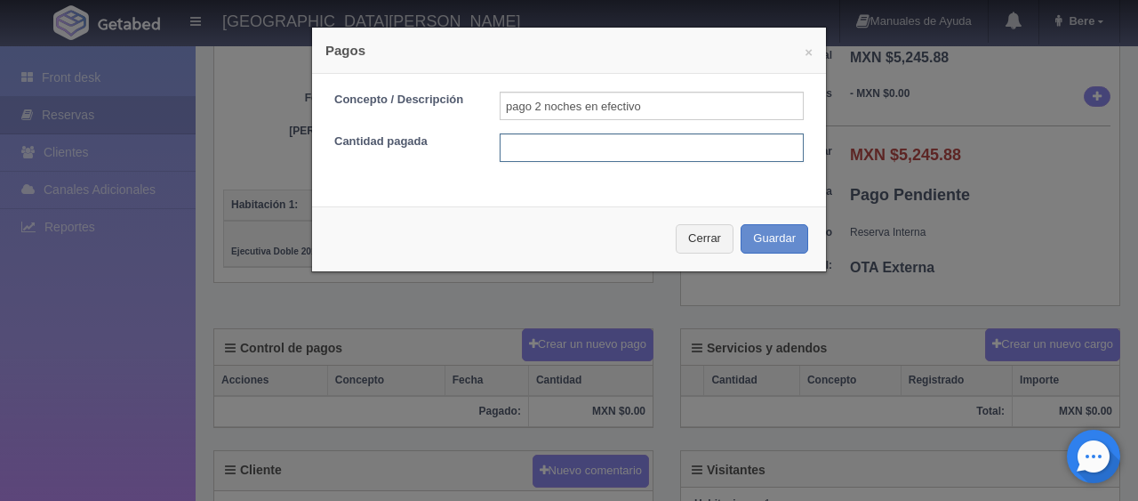
click at [651, 145] on input "text" at bounding box center [652, 147] width 304 height 28
click at [651, 159] on input "text" at bounding box center [652, 147] width 304 height 28
type input "3297"
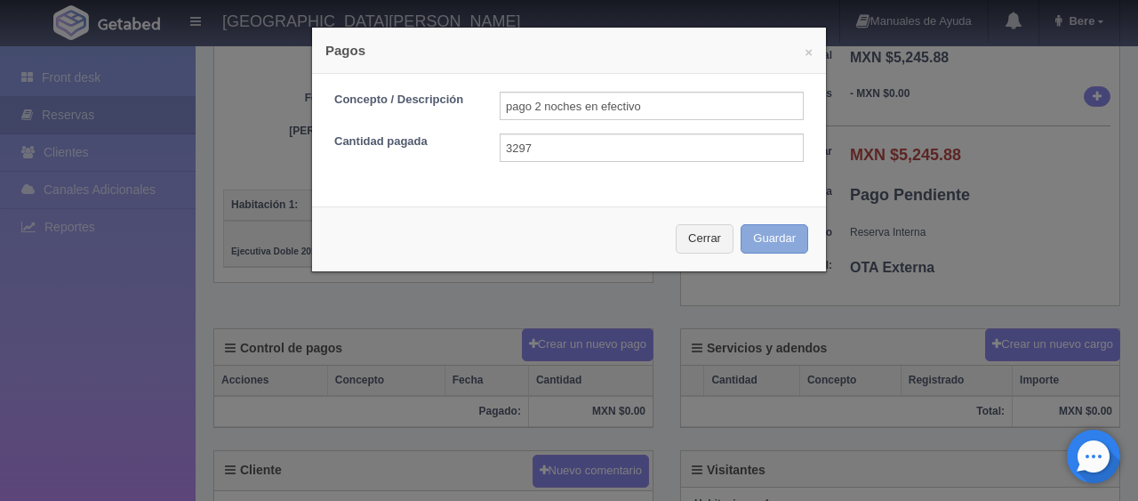
click at [741, 224] on button "Guardar" at bounding box center [775, 238] width 68 height 29
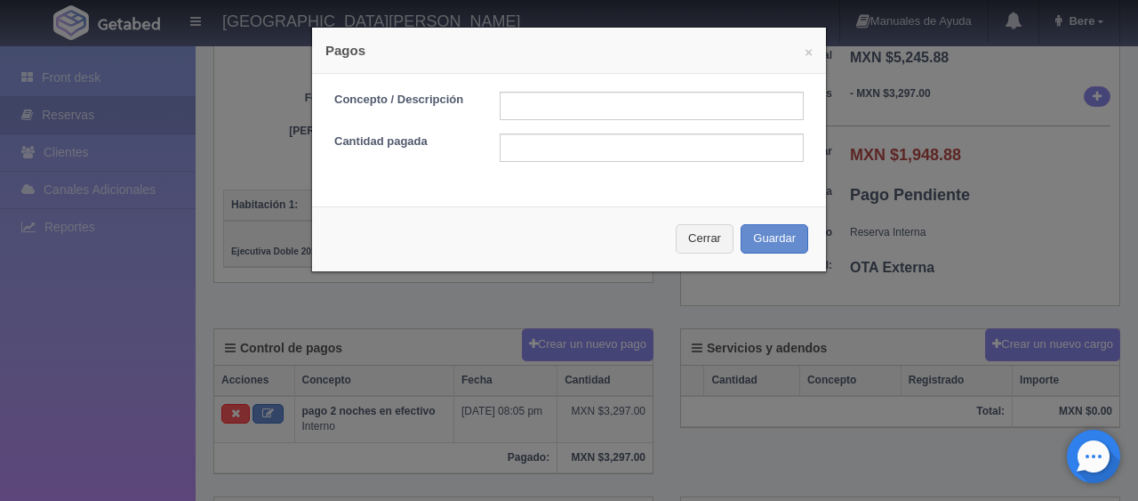
scroll to position [267, 0]
click at [573, 105] on input "text" at bounding box center [652, 106] width 304 height 28
type input "descuento"
click at [622, 147] on input "text" at bounding box center [652, 147] width 304 height 28
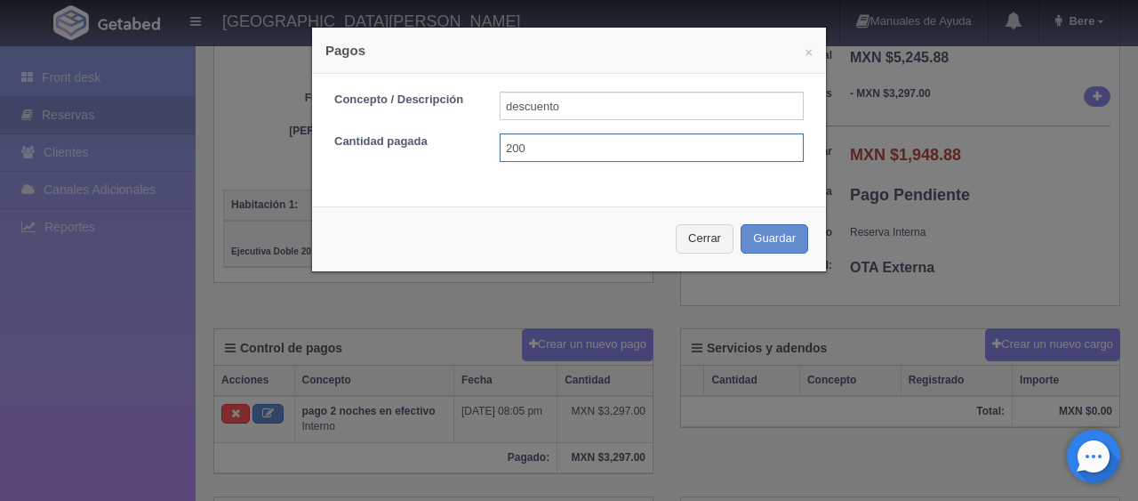
type input "200"
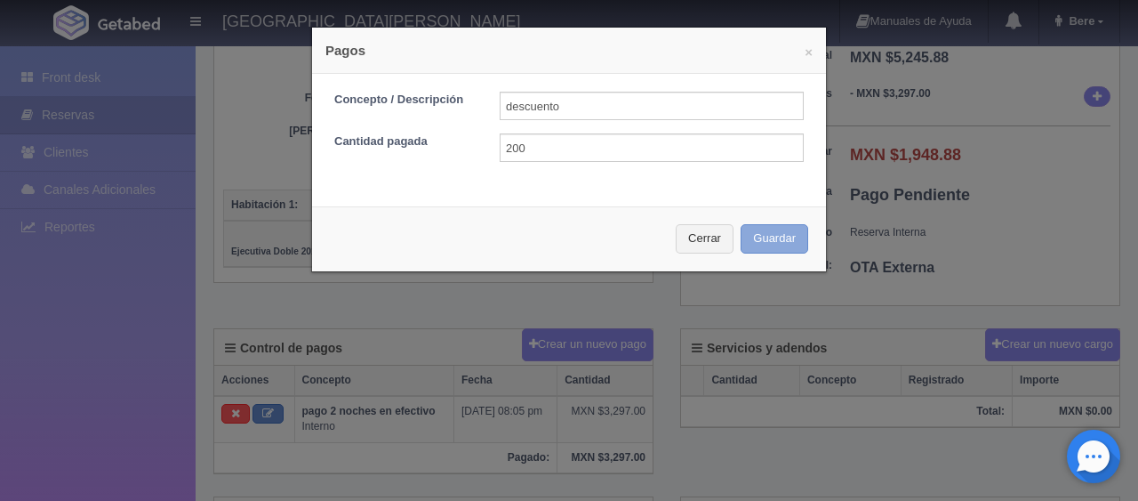
click at [741, 224] on button "Guardar" at bounding box center [775, 238] width 68 height 29
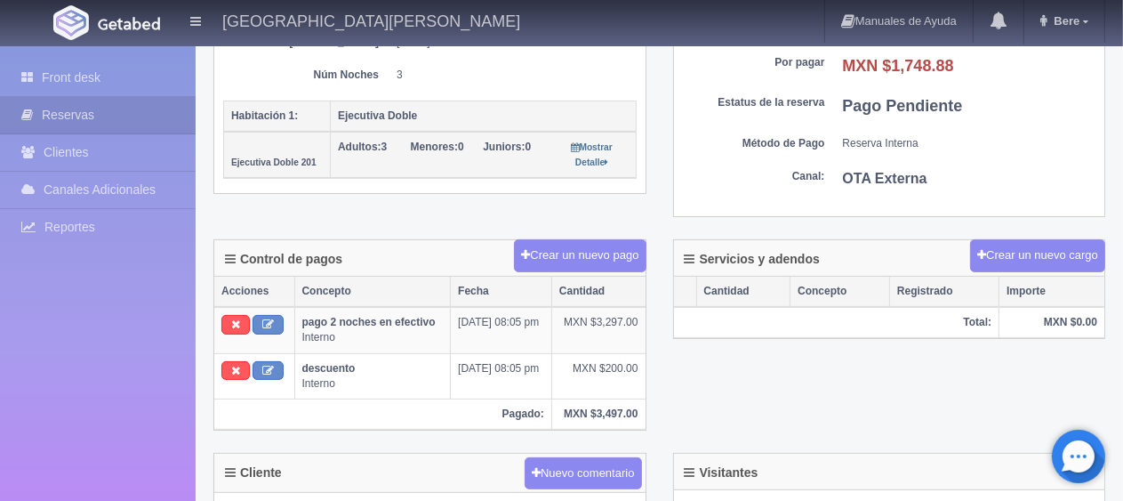
scroll to position [267, 0]
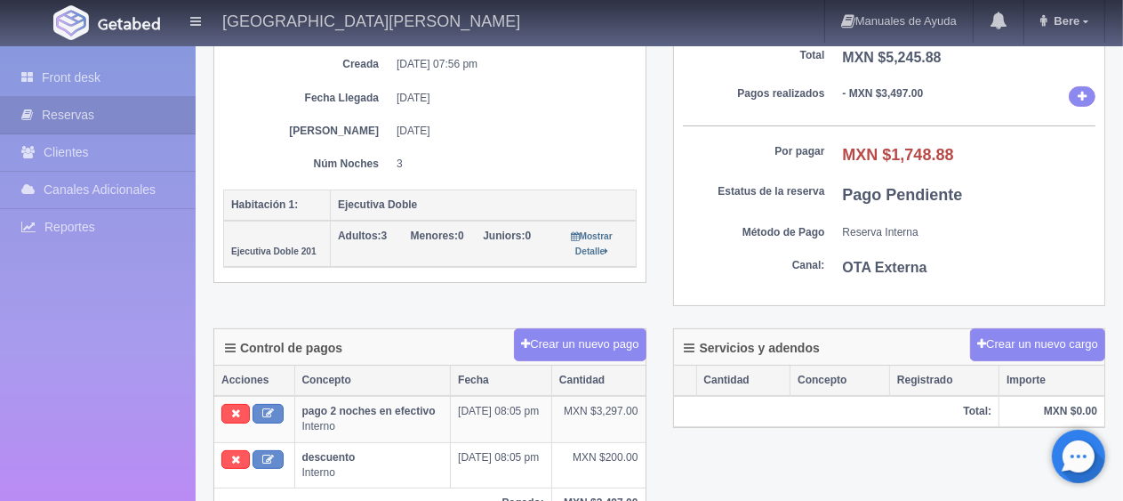
click at [757, 258] on dt "Canal:" at bounding box center [754, 265] width 142 height 15
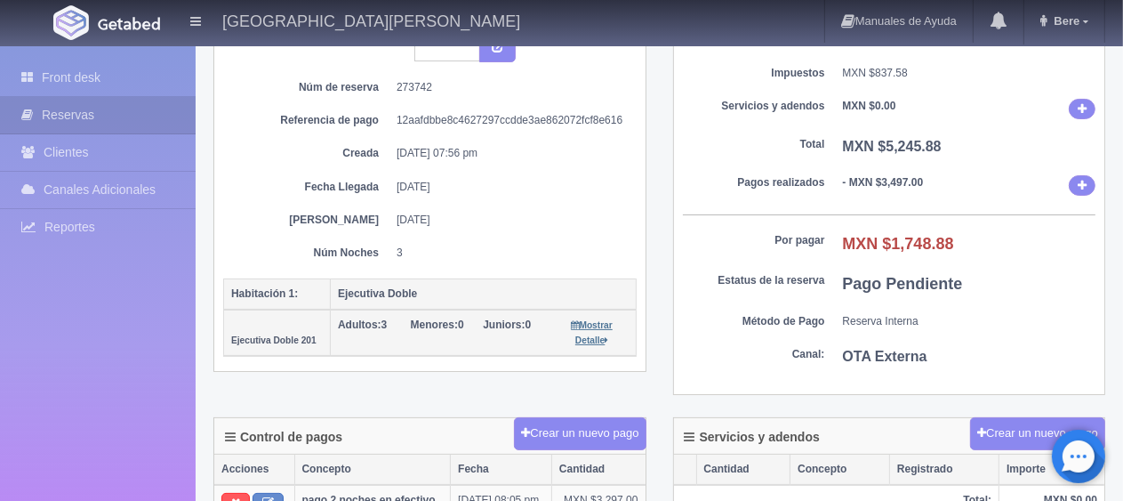
scroll to position [0, 0]
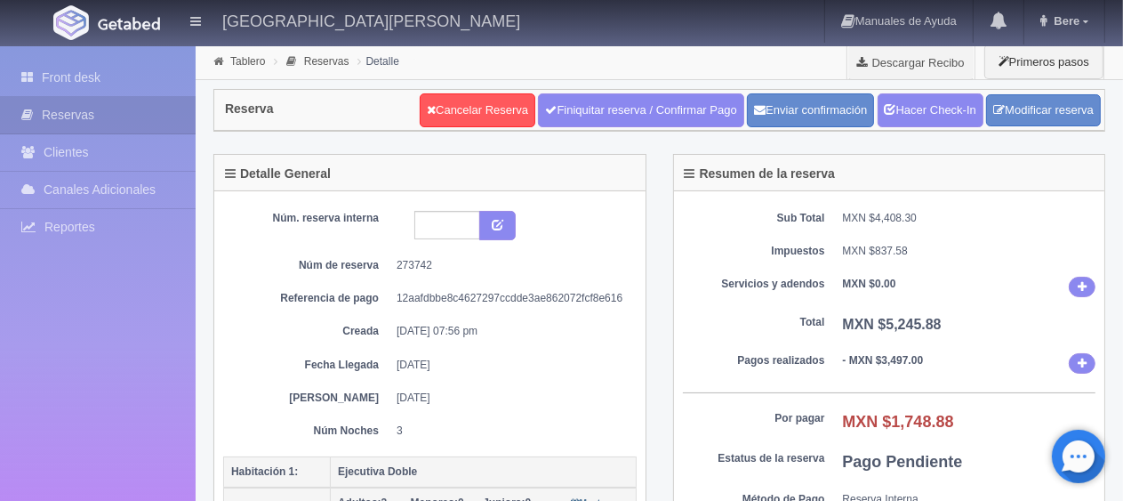
click at [445, 339] on div "Núm. reserva interna Núm de reserva 273742 Referencia de pago 12aafdbbe8c462729…" at bounding box center [429, 325] width 413 height 228
click at [117, 69] on link "Front desk" at bounding box center [98, 78] width 196 height 36
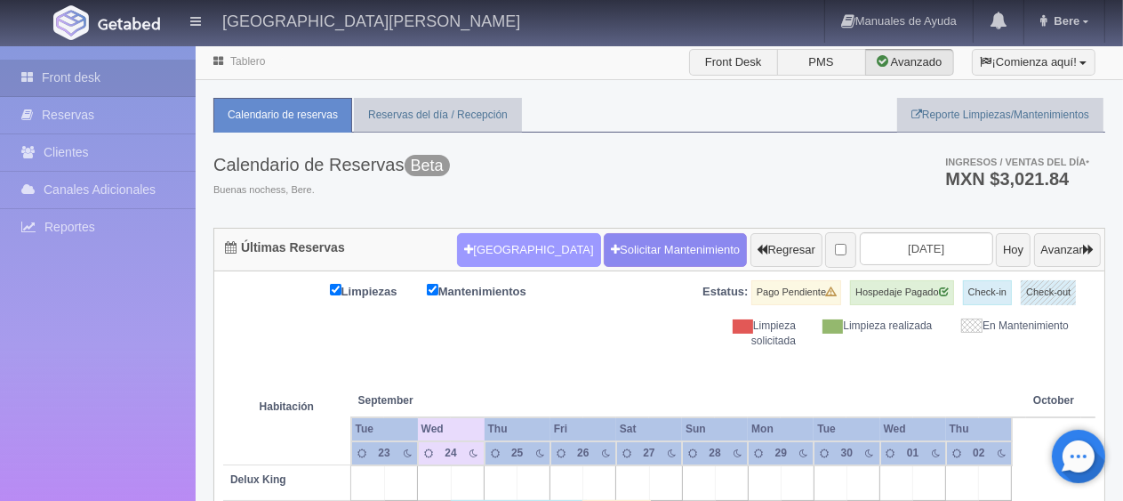
click at [504, 237] on button "[GEOGRAPHIC_DATA]" at bounding box center [528, 250] width 143 height 34
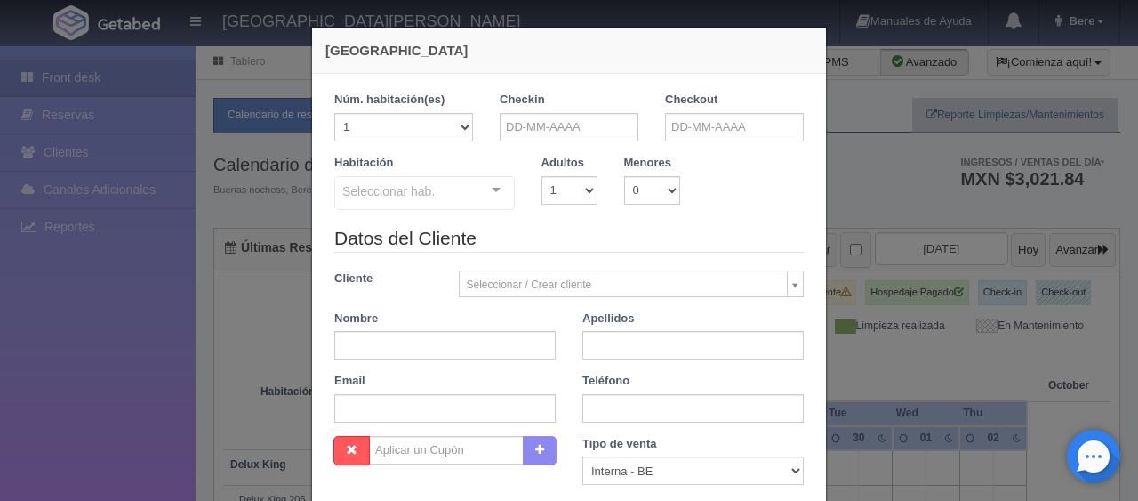
checkbox input "false"
drag, startPoint x: 590, startPoint y: 126, endPoint x: 595, endPoint y: 139, distance: 13.2
click at [592, 126] on input "text" at bounding box center [569, 127] width 139 height 28
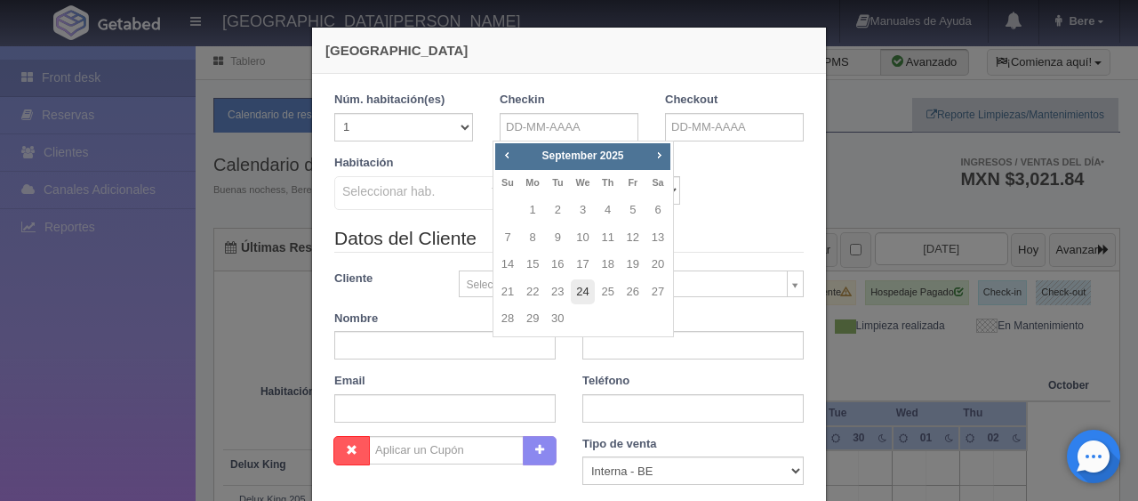
click at [586, 293] on link "24" at bounding box center [582, 292] width 23 height 26
type input "[DATE]"
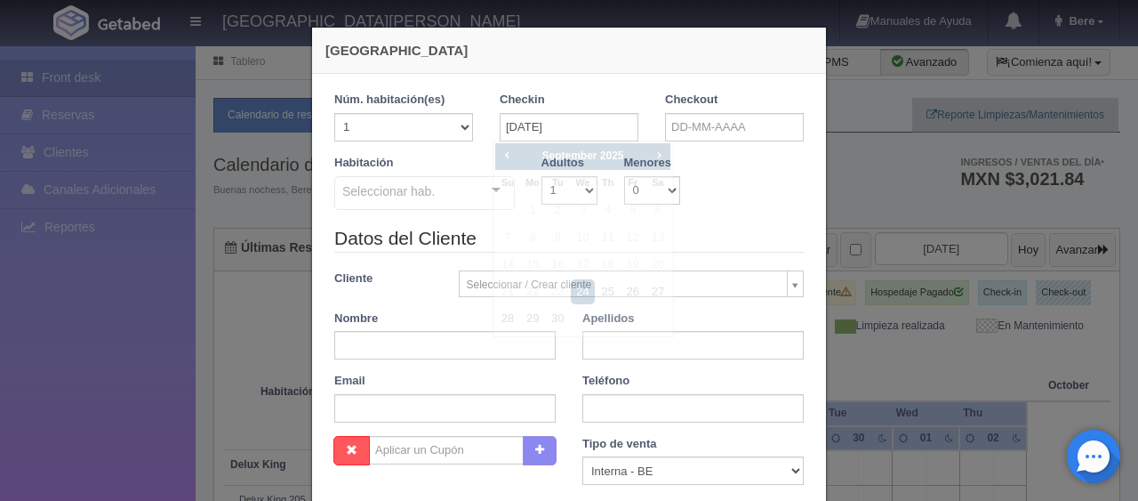
checkbox input "false"
click at [723, 108] on div "Checkout" at bounding box center [734, 117] width 139 height 50
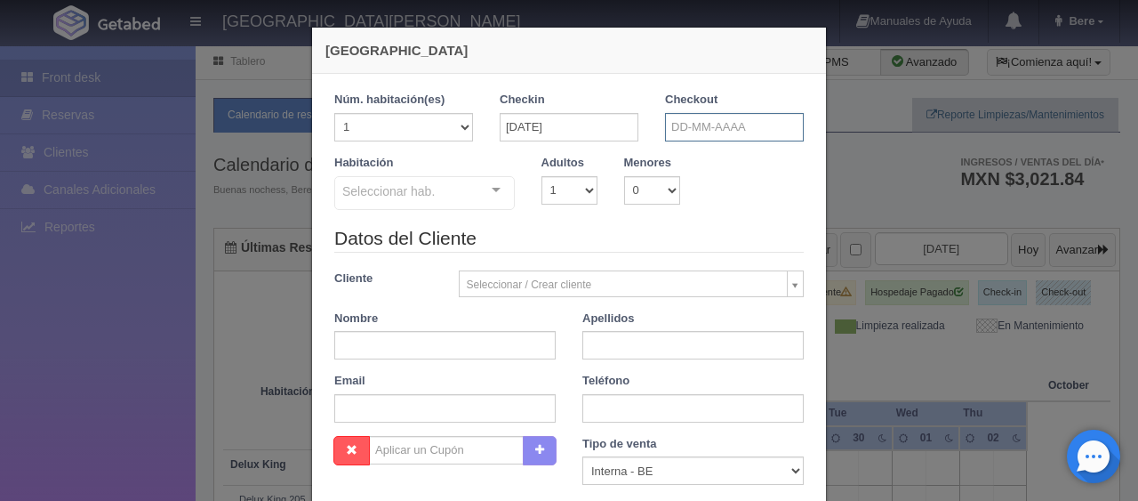
click at [719, 130] on input "text" at bounding box center [734, 127] width 139 height 28
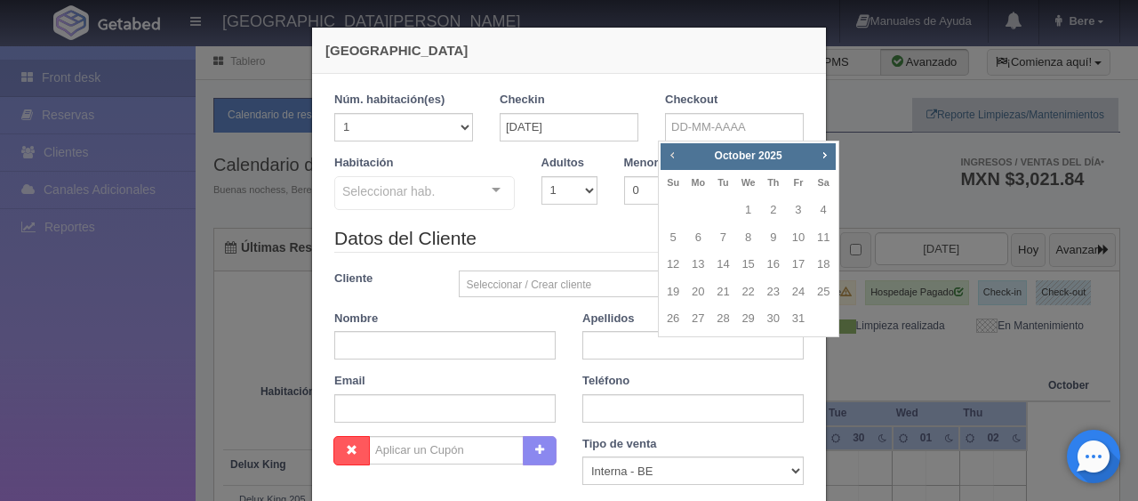
click at [676, 158] on span "Prev" at bounding box center [672, 155] width 14 height 14
click at [775, 300] on link "25" at bounding box center [773, 292] width 23 height 26
type input "[DATE]"
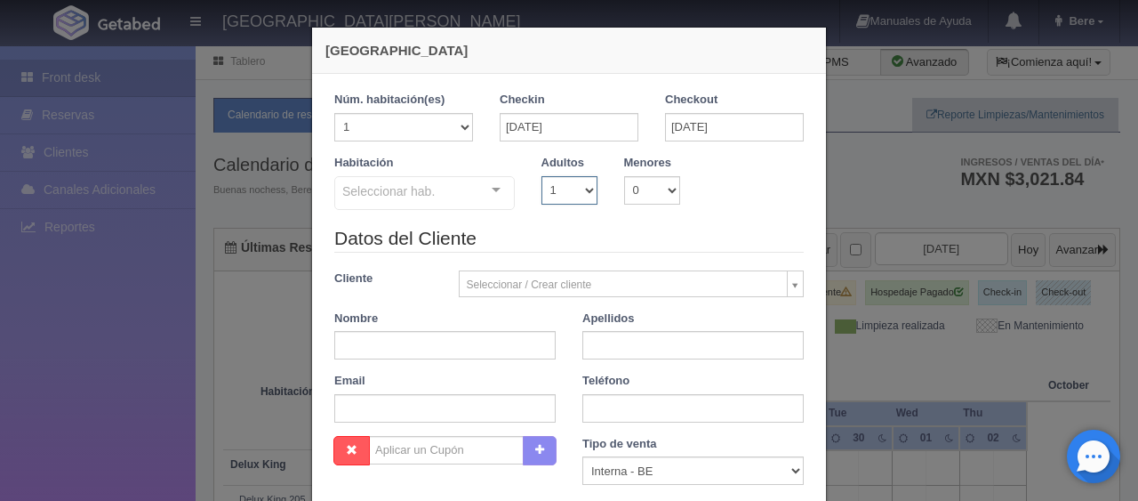
click at [556, 188] on select "1 2 3 4 5 6 7 8 9 10" at bounding box center [569, 190] width 56 height 28
click at [489, 180] on div at bounding box center [496, 190] width 36 height 27
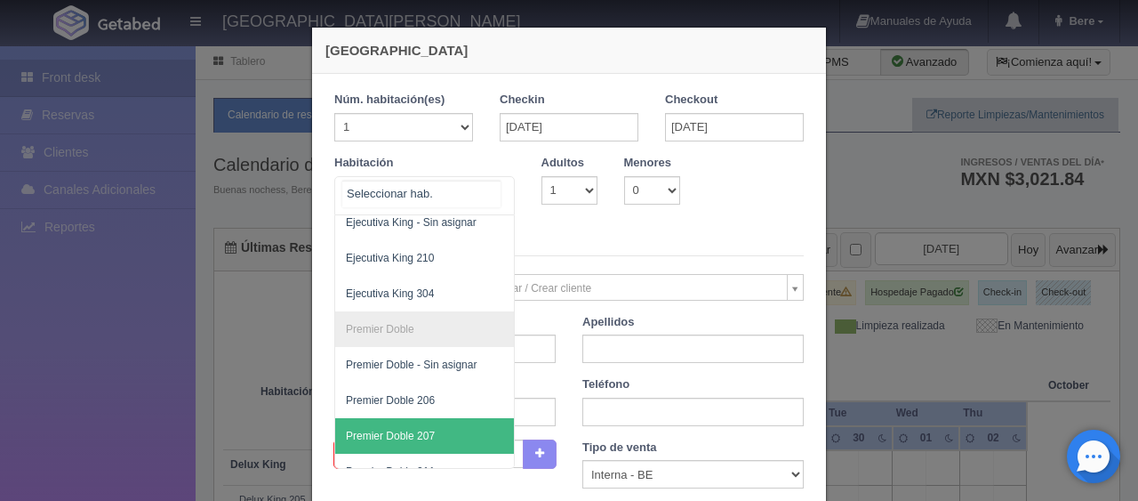
scroll to position [242, 0]
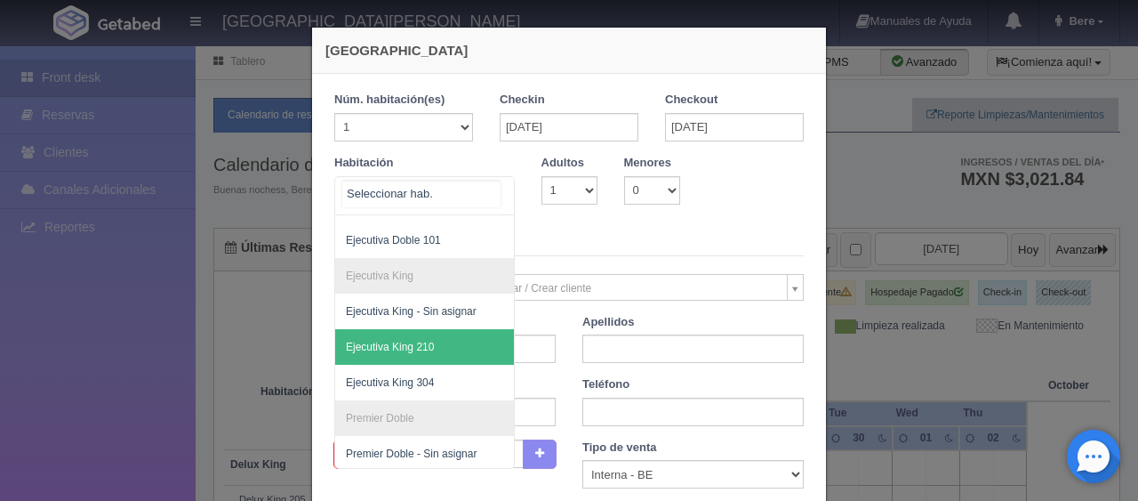
click at [427, 350] on span "Ejecutiva King 210" at bounding box center [484, 347] width 299 height 36
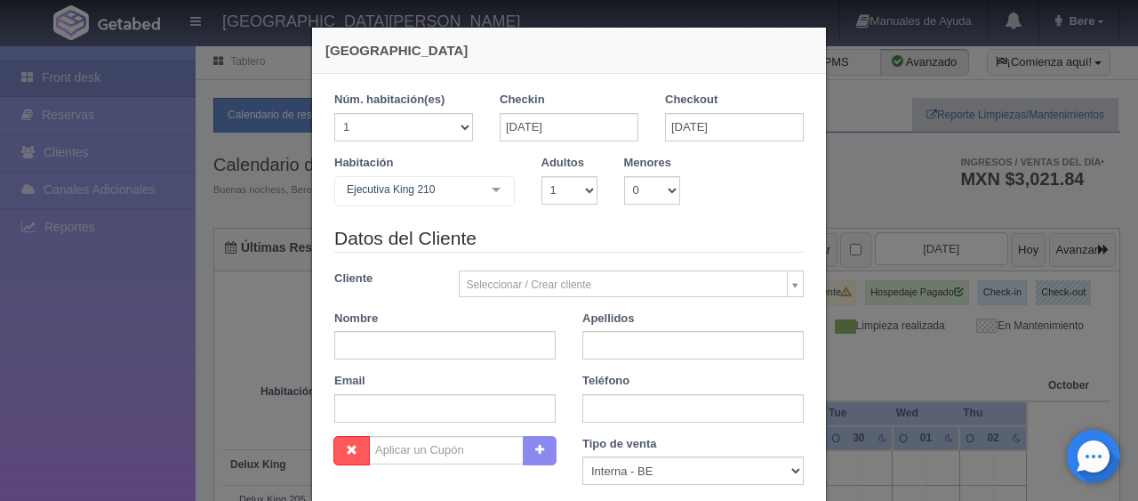
checkbox input "false"
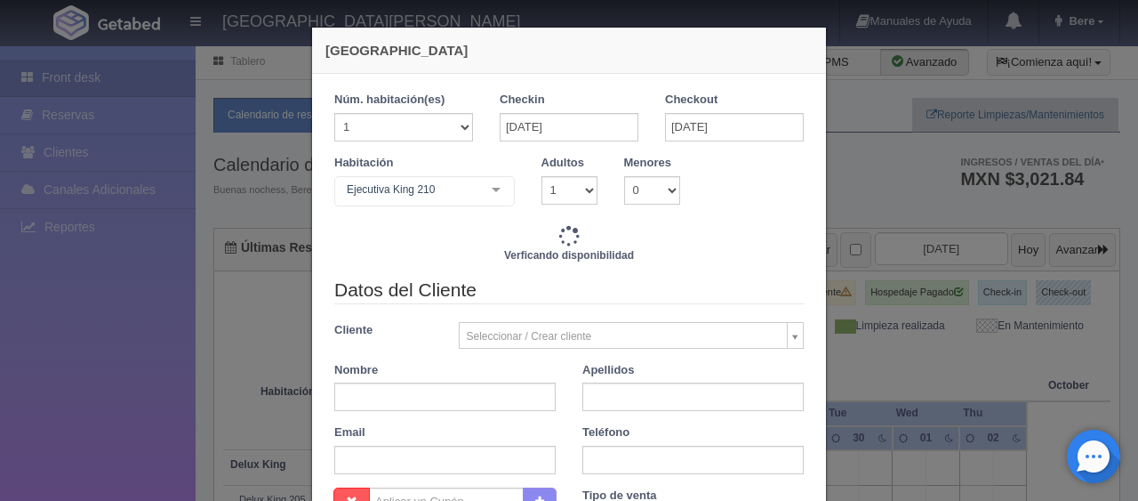
type input "1299.00"
checkbox input "false"
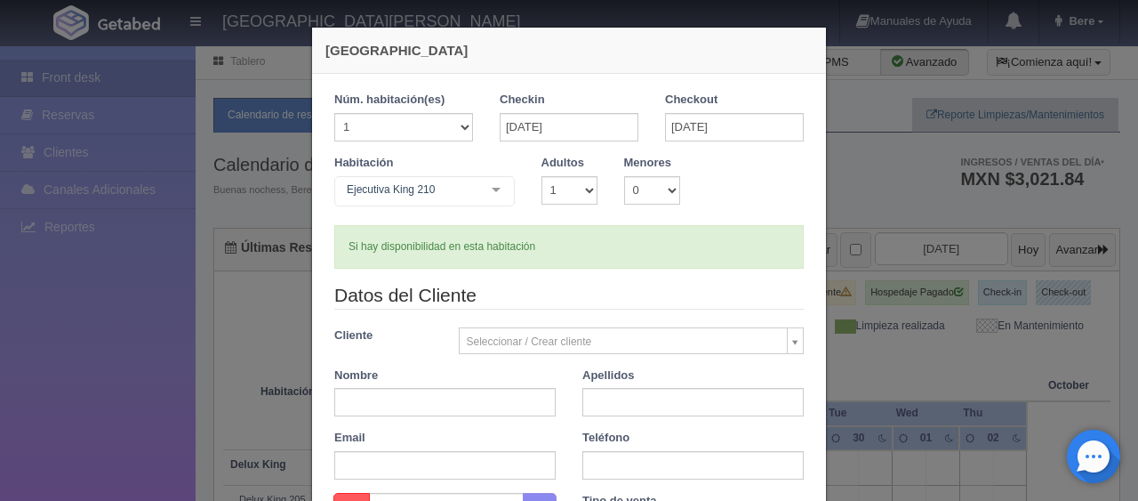
drag, startPoint x: 429, startPoint y: 417, endPoint x: 476, endPoint y: 413, distance: 46.4
click at [437, 441] on div "Datos del Cliente Cliente Seleccionar / Crear cliente Nuevo Cliente [PERSON_NAM…" at bounding box center [569, 387] width 496 height 211
click at [476, 411] on input "text" at bounding box center [444, 402] width 221 height 28
paste input "[PERSON_NAME]"
drag, startPoint x: 477, startPoint y: 409, endPoint x: 482, endPoint y: 421, distance: 12.7
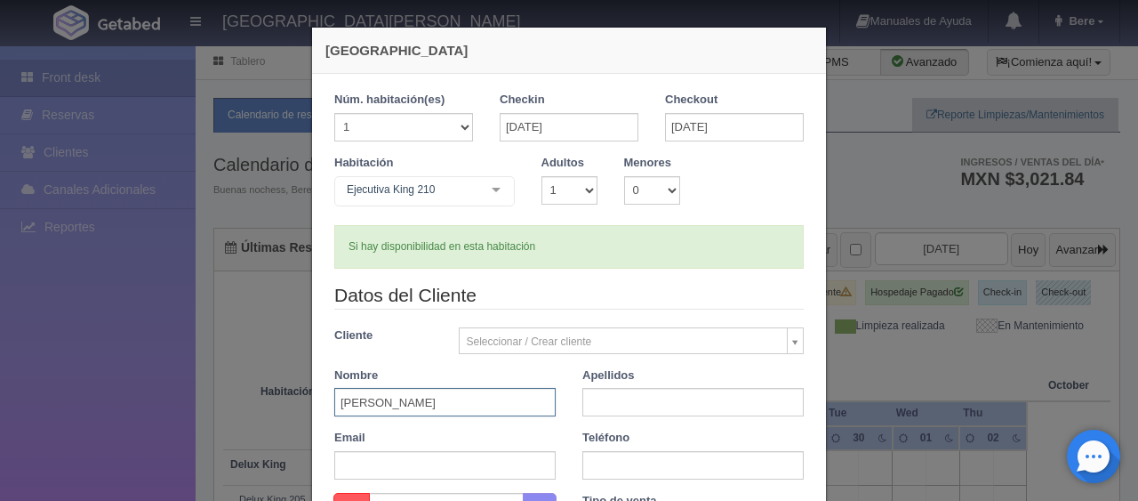
click at [477, 413] on input "[PERSON_NAME]" at bounding box center [444, 402] width 221 height 28
click at [413, 404] on input "[PERSON_NAME]" at bounding box center [444, 402] width 221 height 28
type input "Angel"
paste input "[PERSON_NAME]"
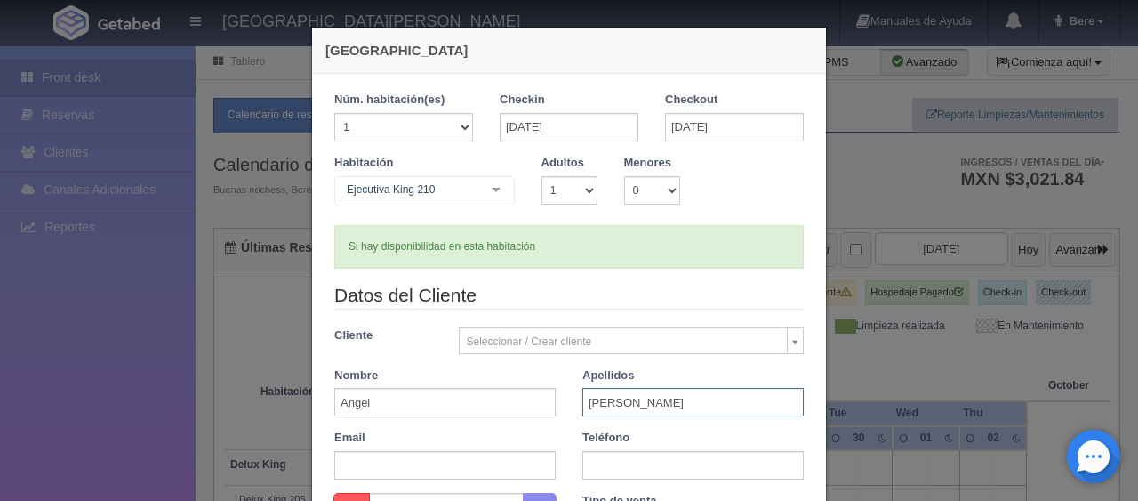
type input "[PERSON_NAME]"
drag, startPoint x: 625, startPoint y: 464, endPoint x: 620, endPoint y: 441, distance: 23.7
click at [625, 466] on input "text" at bounding box center [692, 465] width 221 height 28
paste input "551950939"
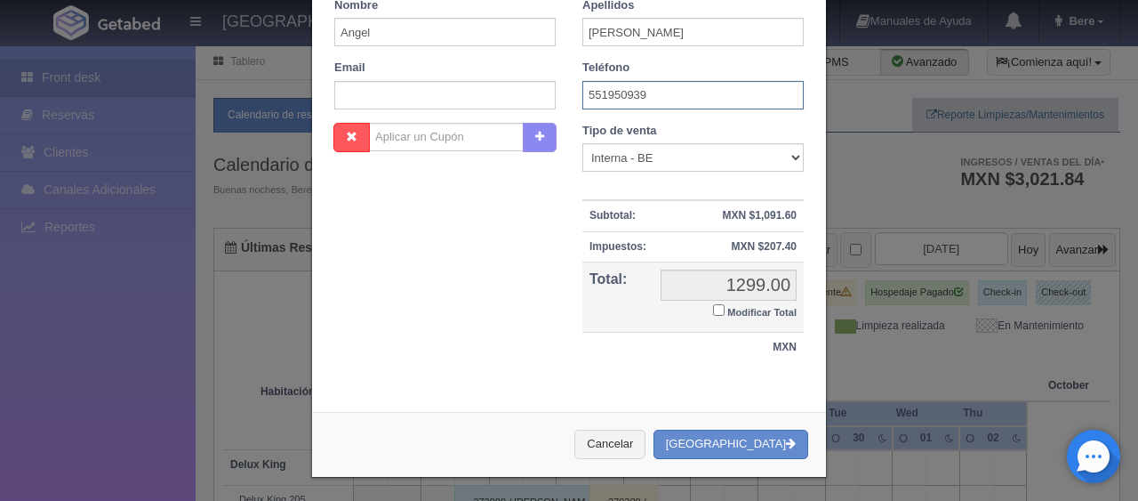
type input "551950939"
click at [727, 313] on small "Modificar Total" at bounding box center [761, 312] width 69 height 11
click at [725, 313] on input "Modificar Total" at bounding box center [719, 310] width 12 height 12
checkbox input "true"
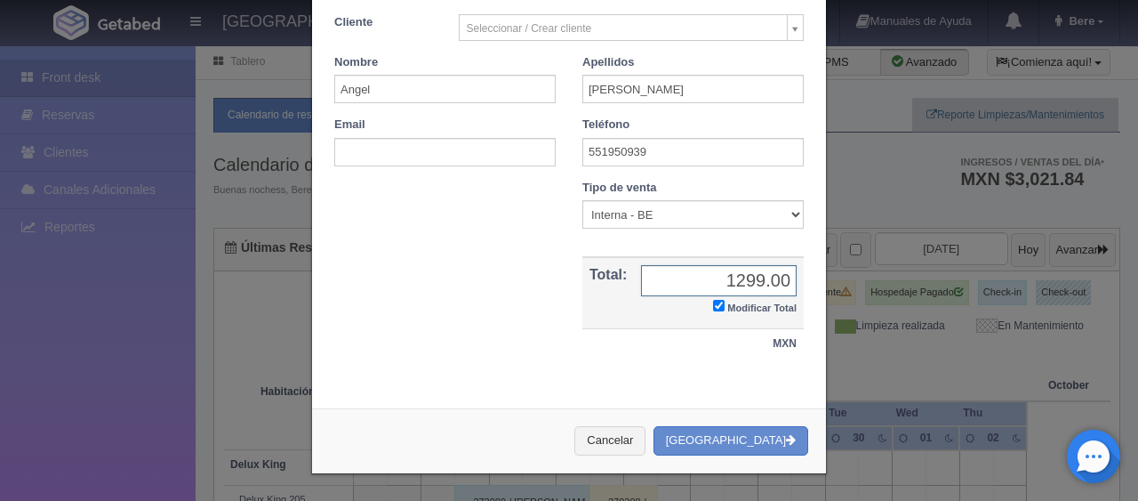
scroll to position [309, 0]
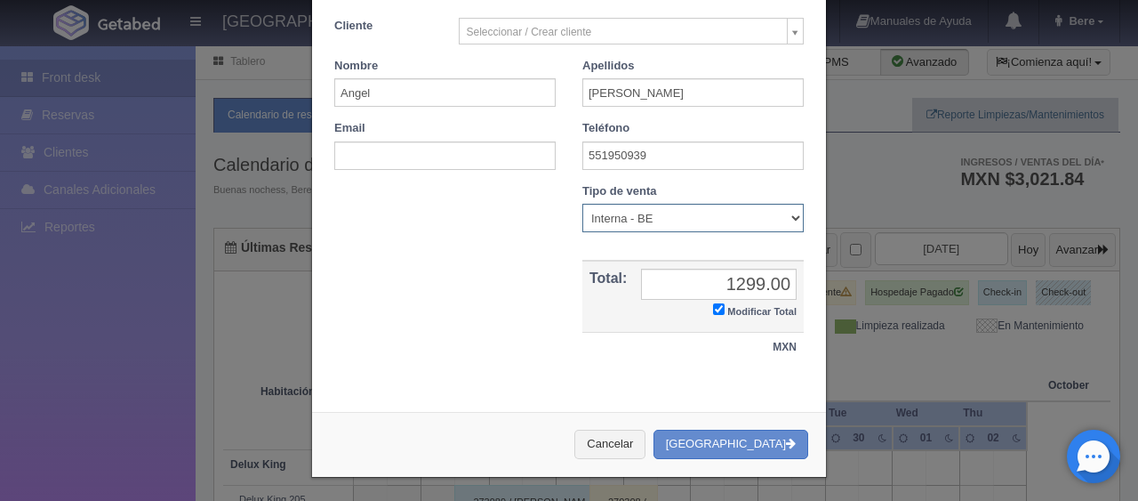
click at [653, 229] on select "Correo Electronico Interna - BE Llamada OTA Externa Otro WALK IN" at bounding box center [692, 218] width 221 height 28
select select "phone"
click at [582, 204] on select "Correo Electronico Interna - BE Llamada OTA Externa Otro WALK IN" at bounding box center [692, 218] width 221 height 28
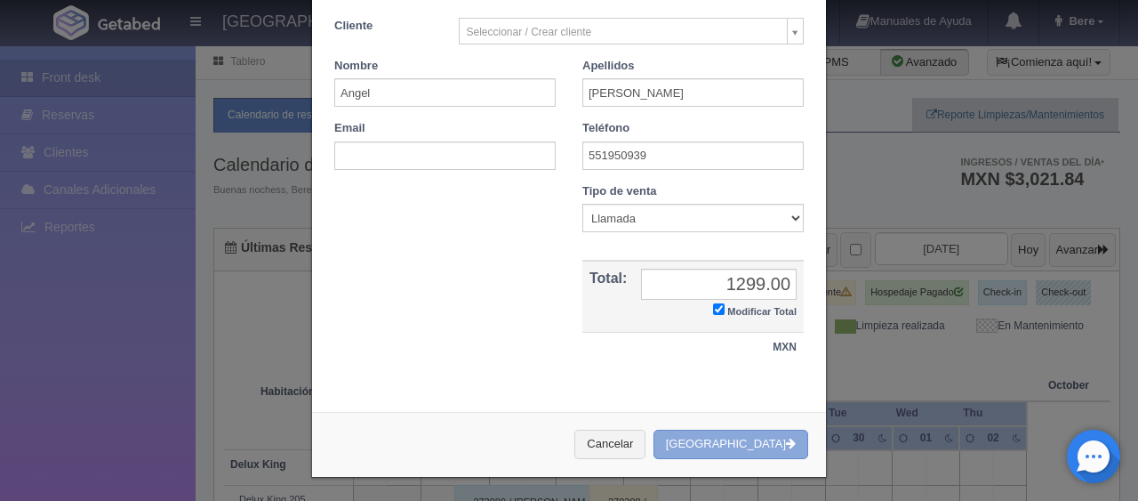
click at [725, 435] on button "[GEOGRAPHIC_DATA]" at bounding box center [730, 443] width 155 height 29
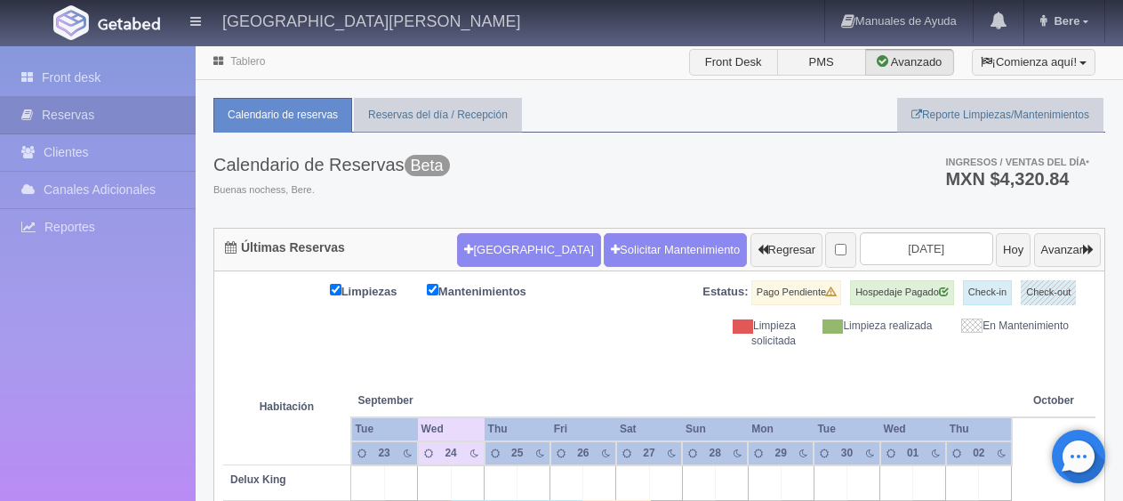
scroll to position [132, 0]
